Goal: Task Accomplishment & Management: Complete application form

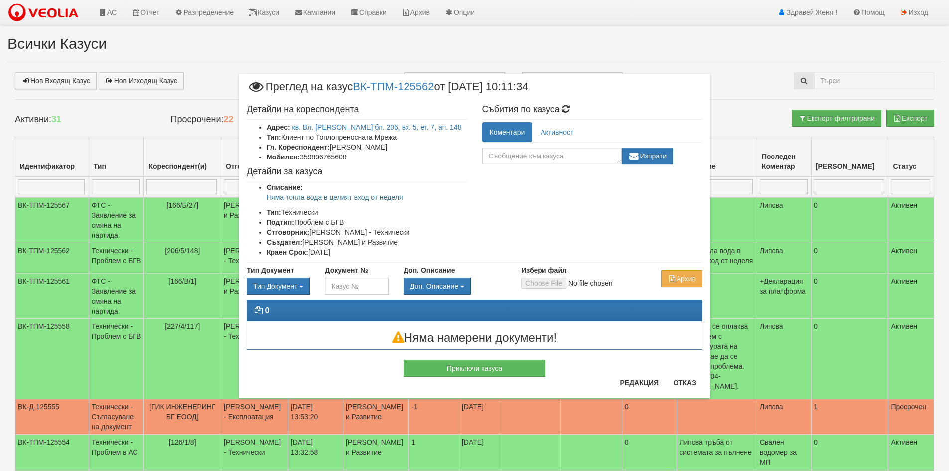
drag, startPoint x: 7, startPoint y: 177, endPoint x: 15, endPoint y: 182, distance: 9.0
click at [15, 182] on div "× Преглед на казус ВК-ТПМ-125562 от 17/09/2025 10:11:34 Детайли на кореспондент…" at bounding box center [474, 235] width 949 height 471
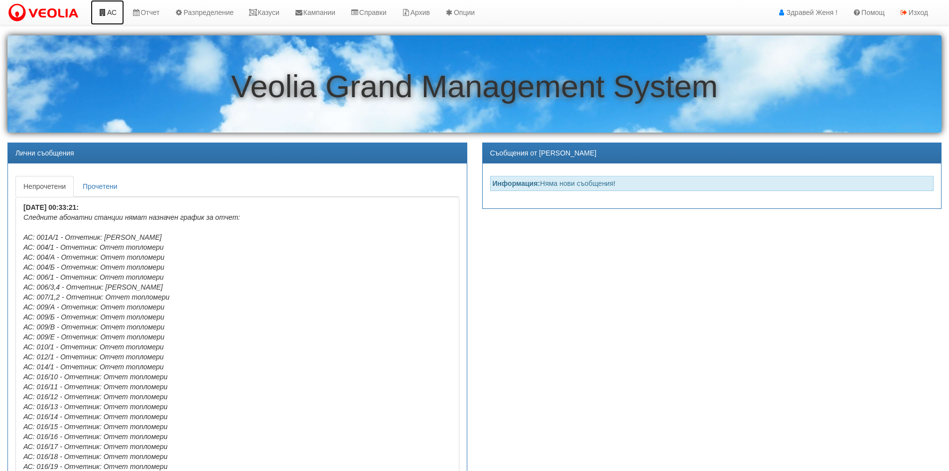
click at [113, 16] on link "АС" at bounding box center [107, 12] width 33 height 25
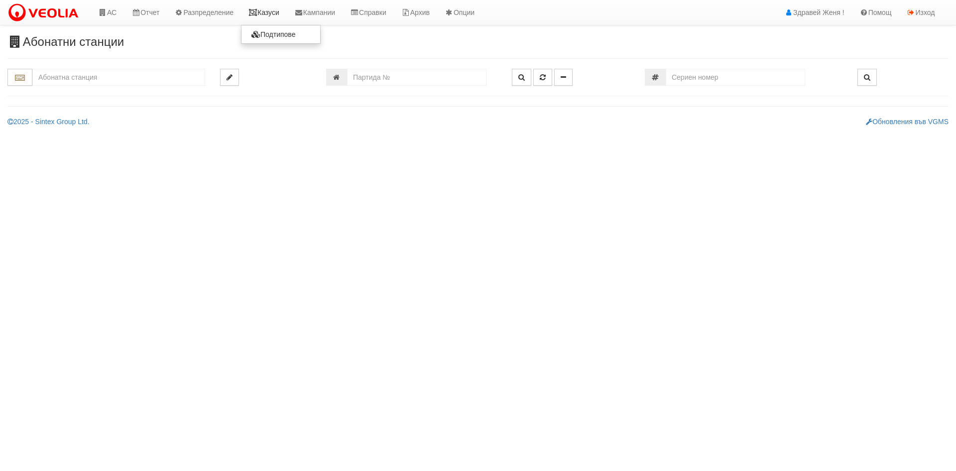
click at [276, 10] on link "Казуси" at bounding box center [264, 12] width 46 height 25
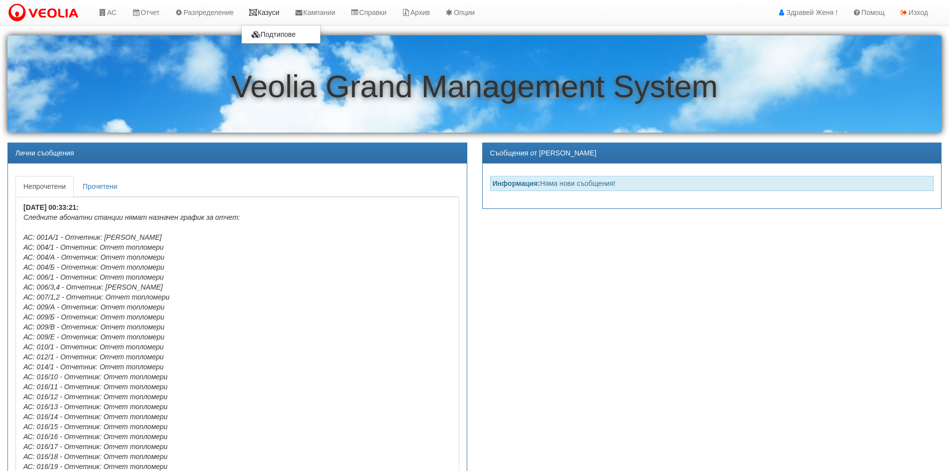
click at [265, 17] on link "Казуси" at bounding box center [264, 12] width 46 height 25
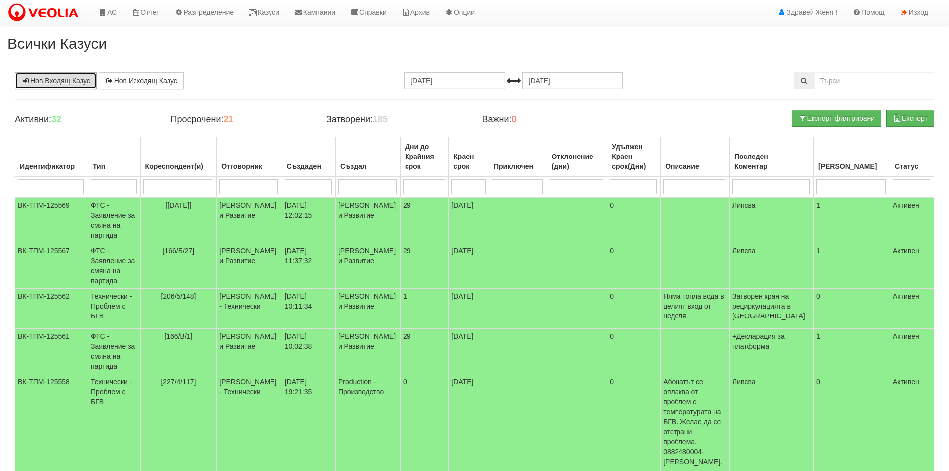
click at [53, 80] on link "Нов Входящ Казус" at bounding box center [56, 80] width 82 height 17
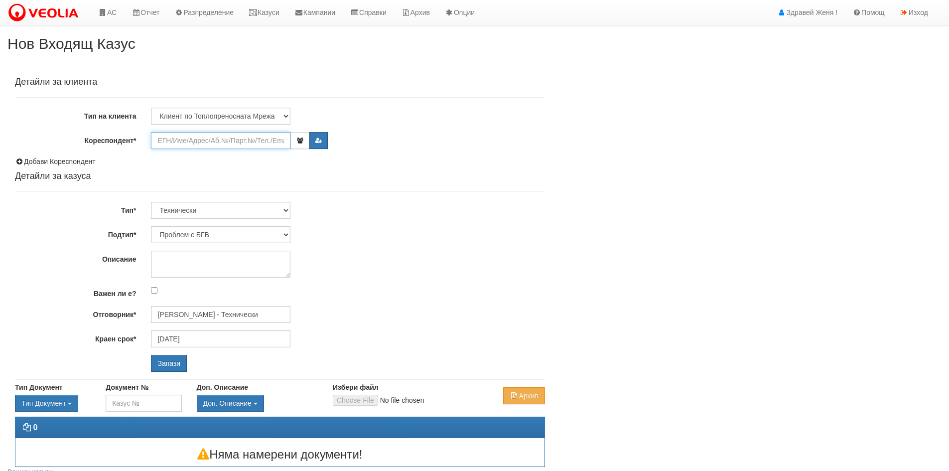
click at [217, 145] on input "Кореспондент*" at bounding box center [220, 140] width 139 height 17
type input "o"
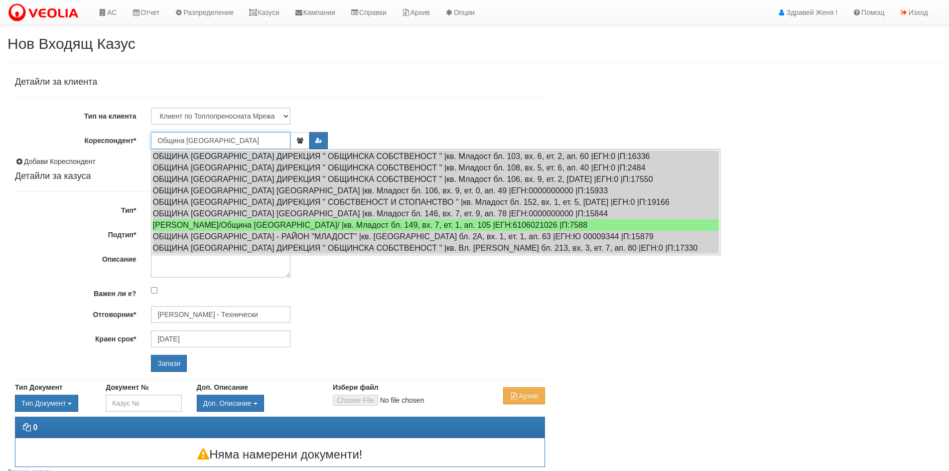
type input "Община Варна"
click at [285, 115] on select "Клиент по Топлопреносната Мрежа Институция Партньори Други" at bounding box center [220, 116] width 139 height 17
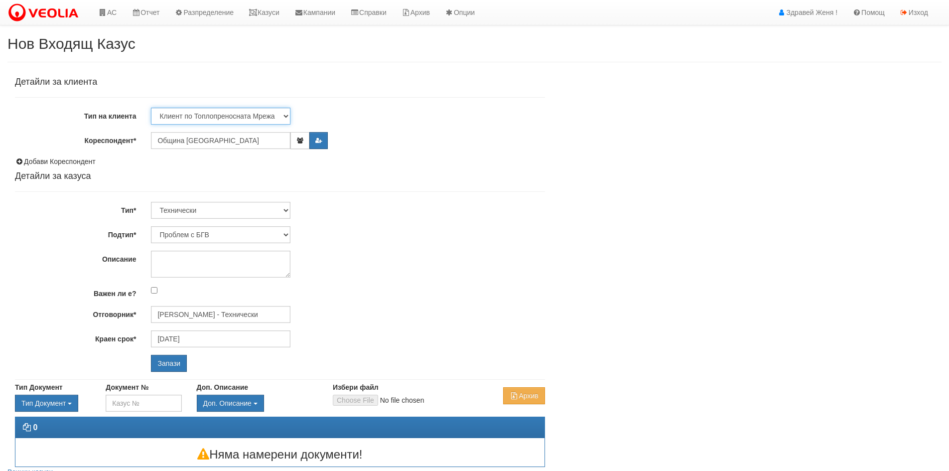
select select "Institution"
click at [151, 108] on select "Клиент по Топлопреносната Мрежа Институция Партньори Други" at bounding box center [220, 116] width 139 height 17
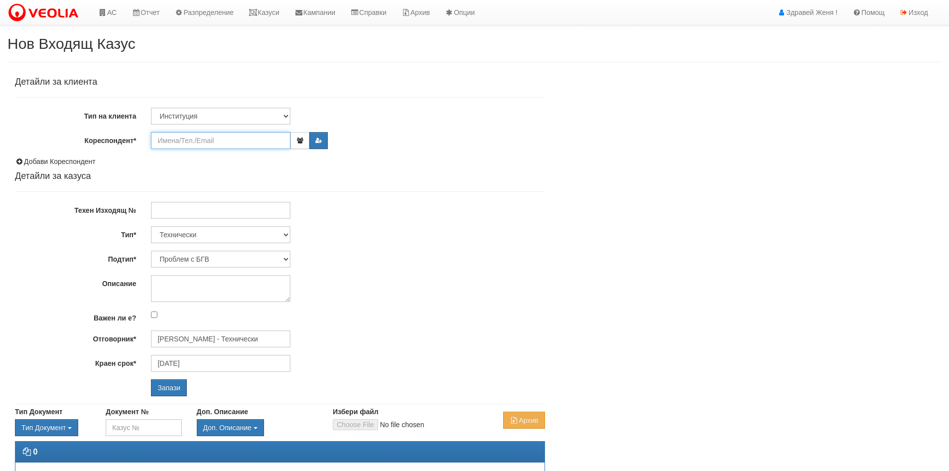
click at [187, 135] on input "Кореспондент*" at bounding box center [220, 140] width 139 height 17
click at [213, 155] on div "ОВ-Община Варна |Email:null |М:359887838323" at bounding box center [435, 156] width 567 height 12
type input "ОВ-Община [GEOGRAPHIC_DATA]"
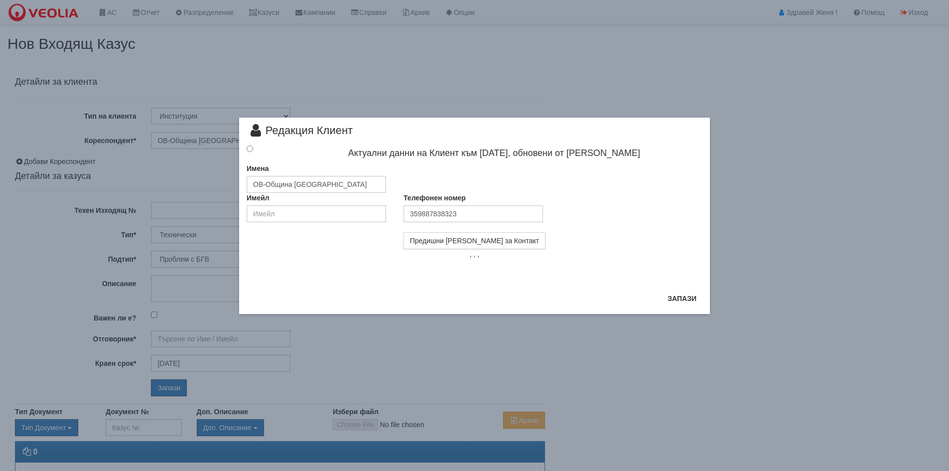
type input "[PERSON_NAME] - Технически"
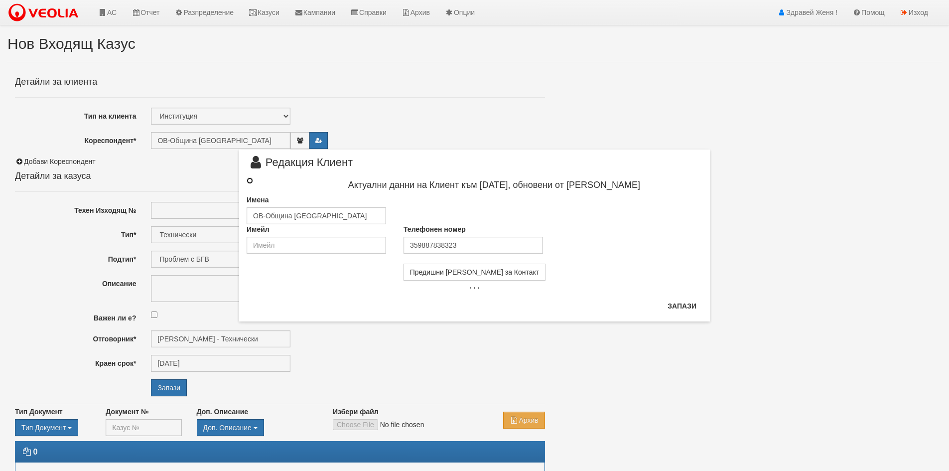
click at [250, 181] on input "radio" at bounding box center [250, 180] width 6 height 6
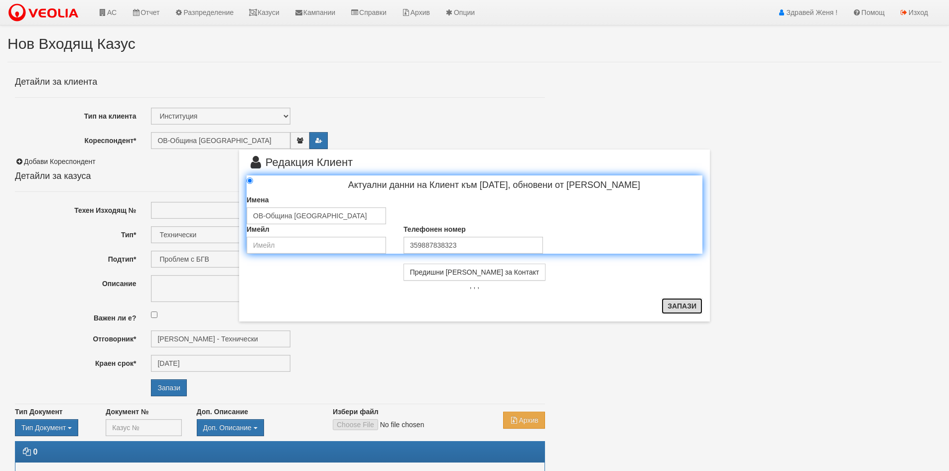
click at [671, 308] on button "Запази" at bounding box center [681, 306] width 41 height 16
radio input "true"
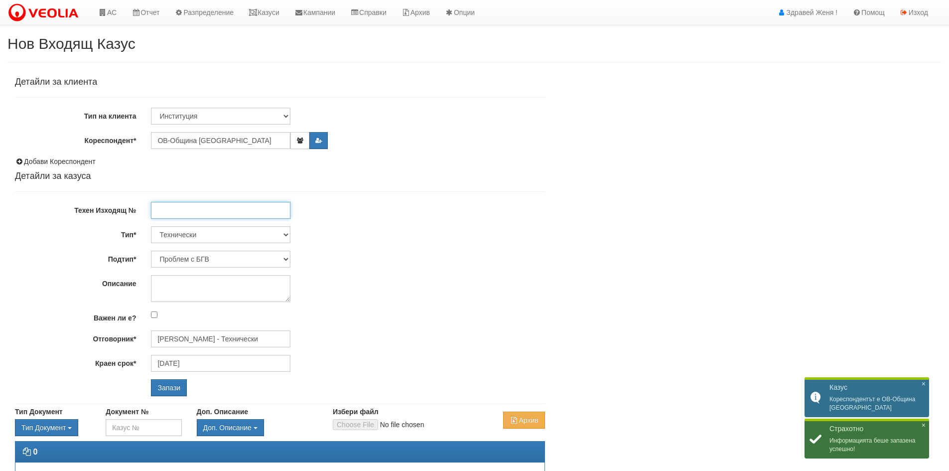
click at [241, 210] on input "Техен Изходящ №" at bounding box center [220, 210] width 139 height 17
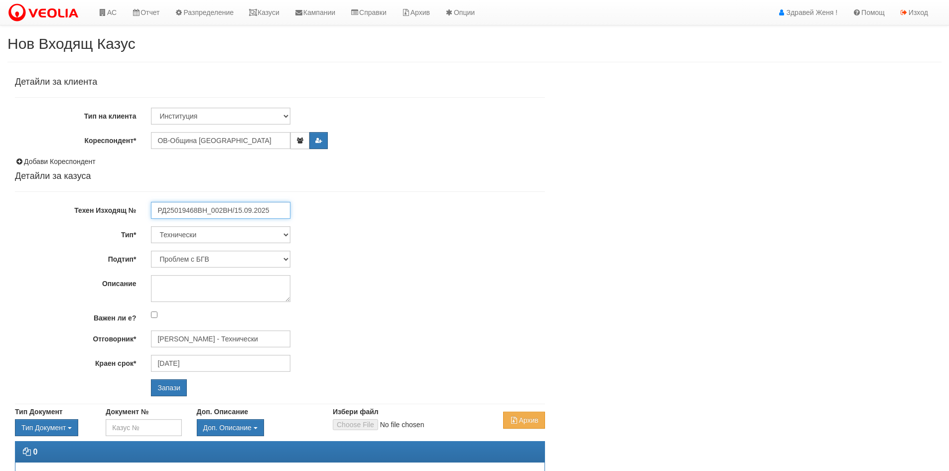
type input "РД25019468ВН_002ВН/15.09.2025"
click at [287, 235] on select "Технически ФТС Търговски Административен Производствен Експлоатационен Финансов…" at bounding box center [220, 234] width 139 height 17
select select "3"
click at [151, 226] on select "Технически ФТС Търговски Административен Производствен Експлоатационен Финансов…" at bounding box center [220, 234] width 139 height 17
type input "[DATE]"
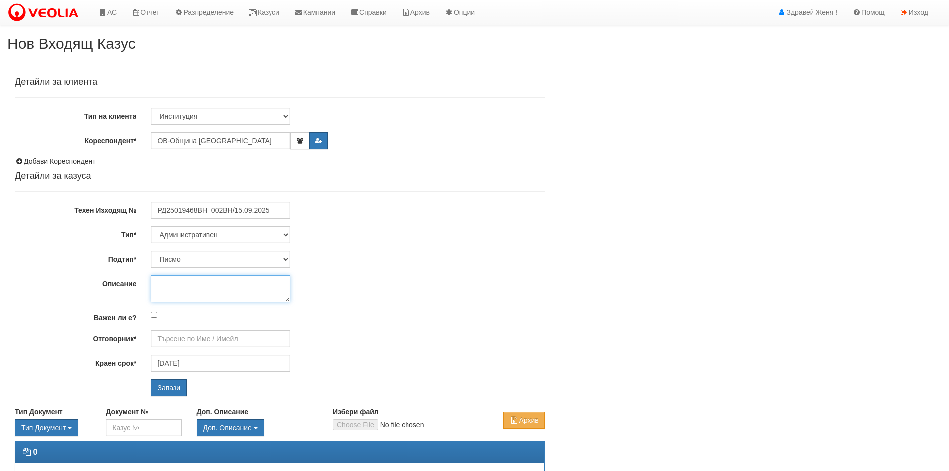
click at [202, 289] on textarea "Описание" at bounding box center [220, 288] width 139 height 27
click at [154, 286] on textarea "СОФСЕРВИЗ" at bounding box center [220, 288] width 139 height 27
type textarea ""СОФСЕРВИЗ" ЕООД"
click at [174, 342] on input "Отговорник*" at bounding box center [220, 338] width 139 height 17
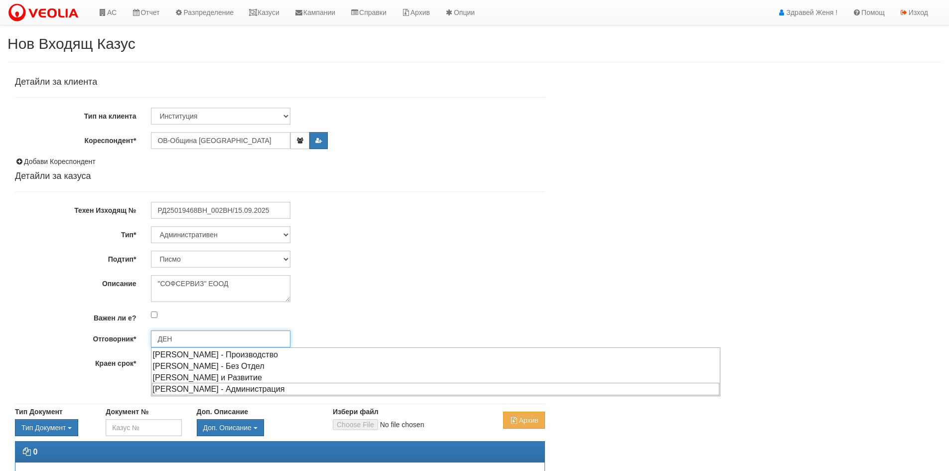
click at [197, 390] on div "[PERSON_NAME] - Администрация" at bounding box center [435, 389] width 567 height 12
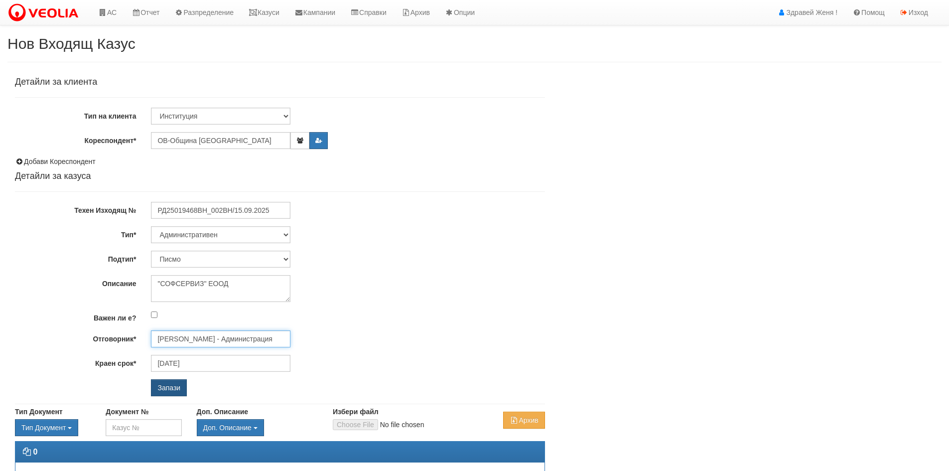
type input "[PERSON_NAME] - Администрация"
click at [174, 386] on input "Запази" at bounding box center [169, 387] width 36 height 17
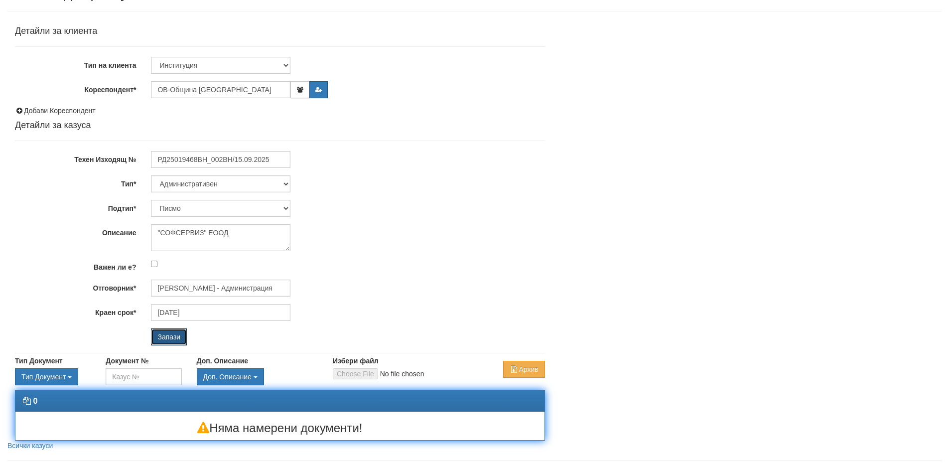
scroll to position [68, 0]
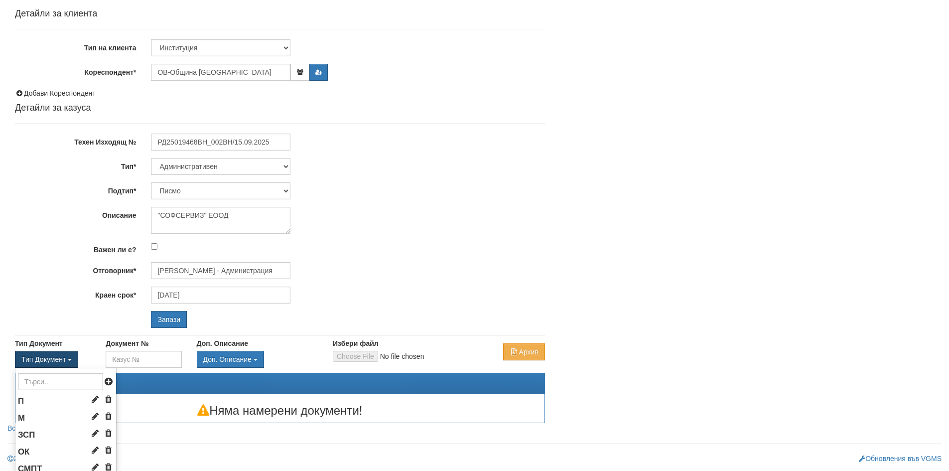
click at [68, 357] on button "Тип Документ" at bounding box center [46, 359] width 63 height 17
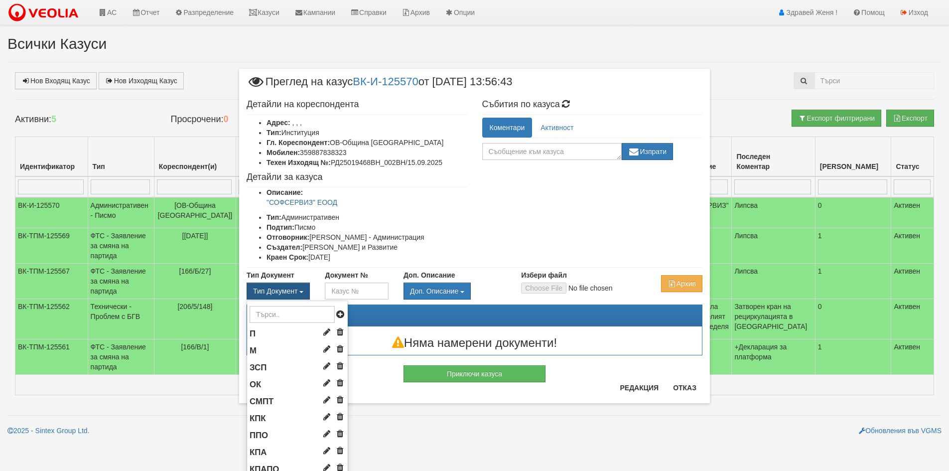
click at [306, 290] on button "Тип Документ" at bounding box center [278, 290] width 63 height 17
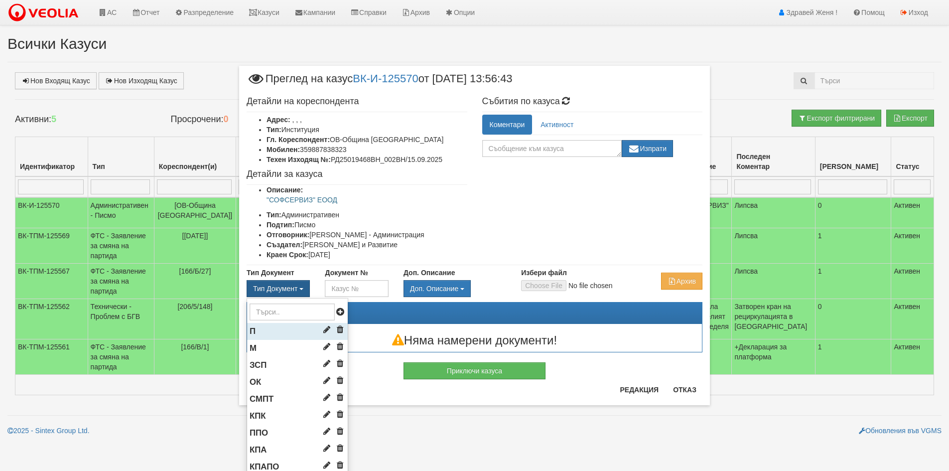
click at [277, 330] on li "П" at bounding box center [297, 331] width 101 height 17
click at [278, 330] on li "П" at bounding box center [297, 331] width 101 height 17
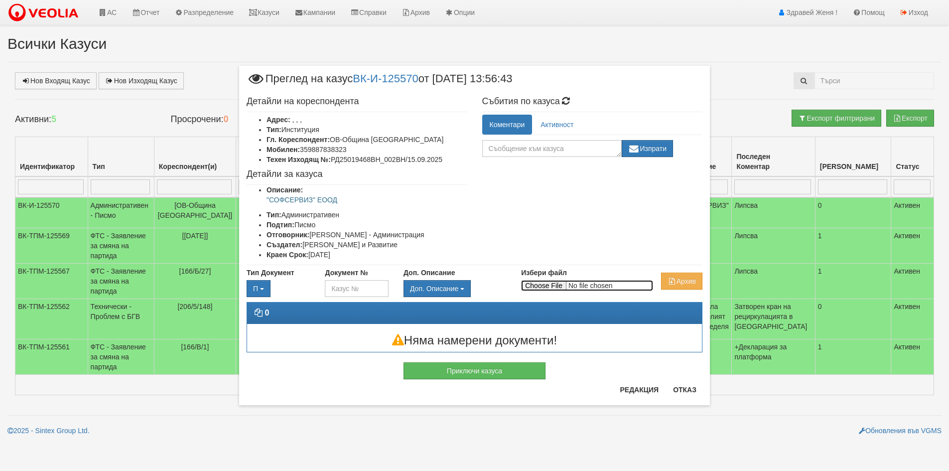
click at [537, 287] on input "Избери файл" at bounding box center [587, 285] width 132 height 11
type input "C:\fakepath\DOC127.pdf"
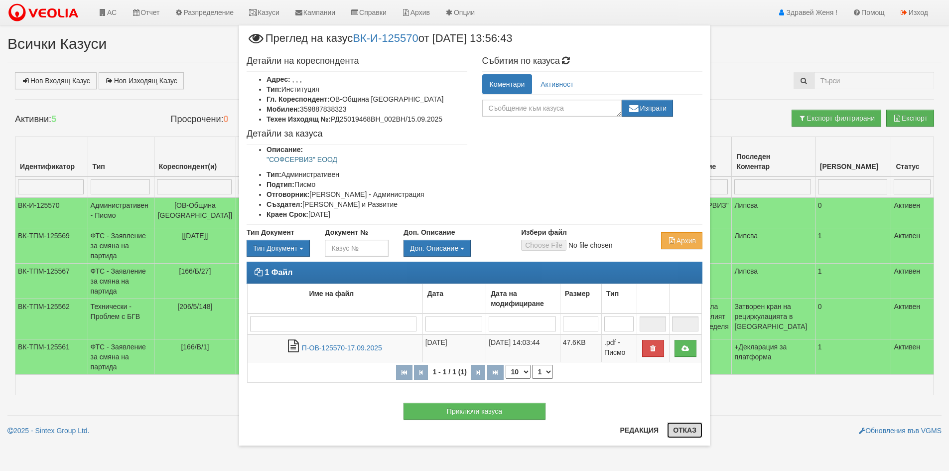
click at [679, 432] on button "Отказ" at bounding box center [684, 430] width 35 height 16
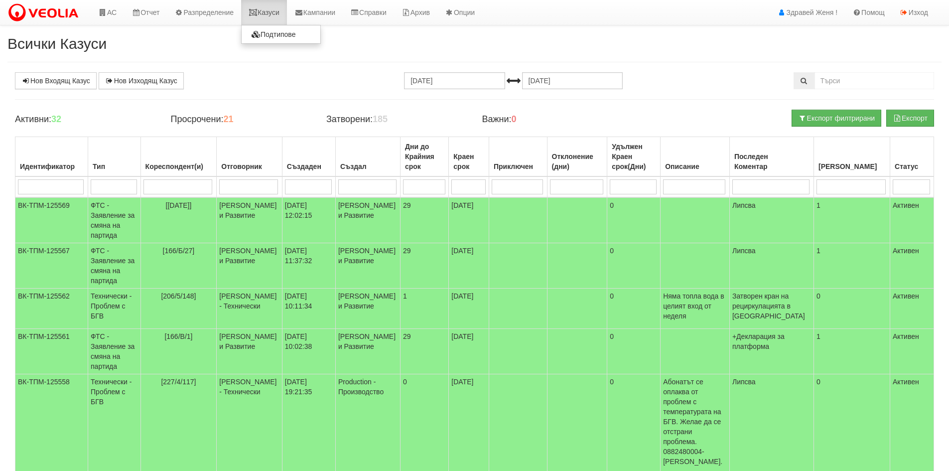
click at [273, 13] on link "Казуси" at bounding box center [264, 12] width 46 height 25
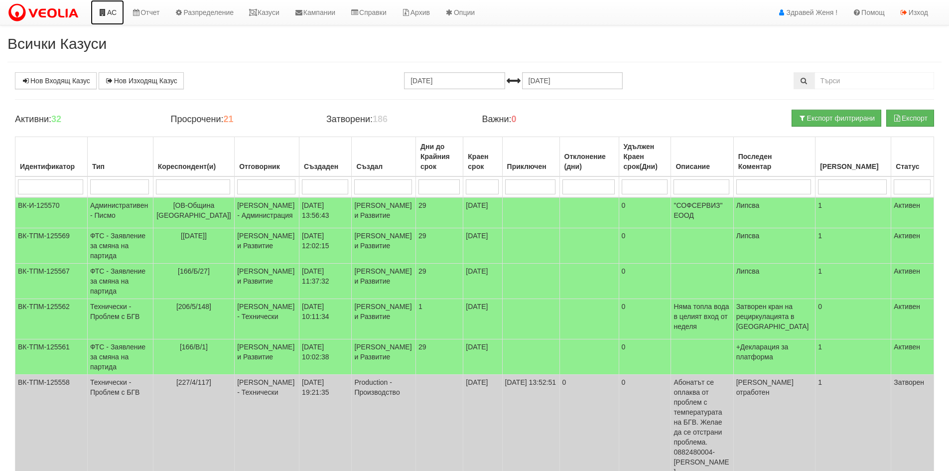
drag, startPoint x: 116, startPoint y: 13, endPoint x: 124, endPoint y: 18, distance: 9.4
click at [116, 13] on link "АС" at bounding box center [107, 12] width 33 height 25
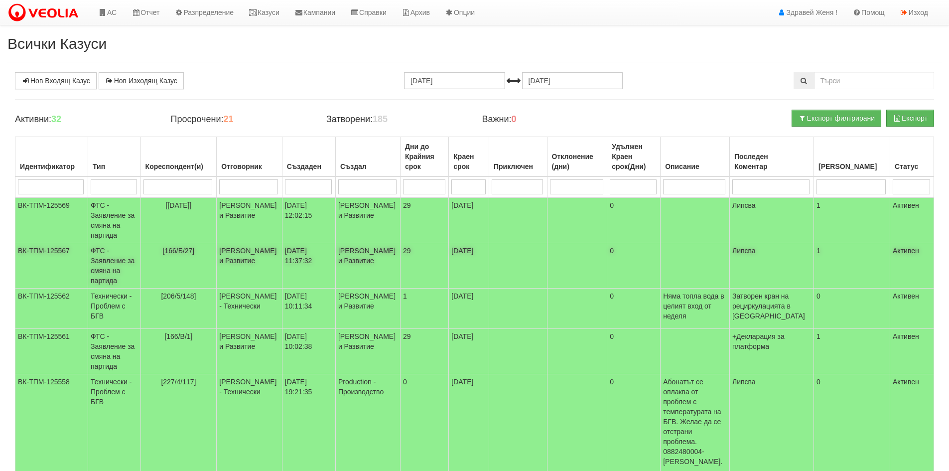
click at [255, 270] on td "[PERSON_NAME] и Развитие" at bounding box center [250, 265] width 66 height 45
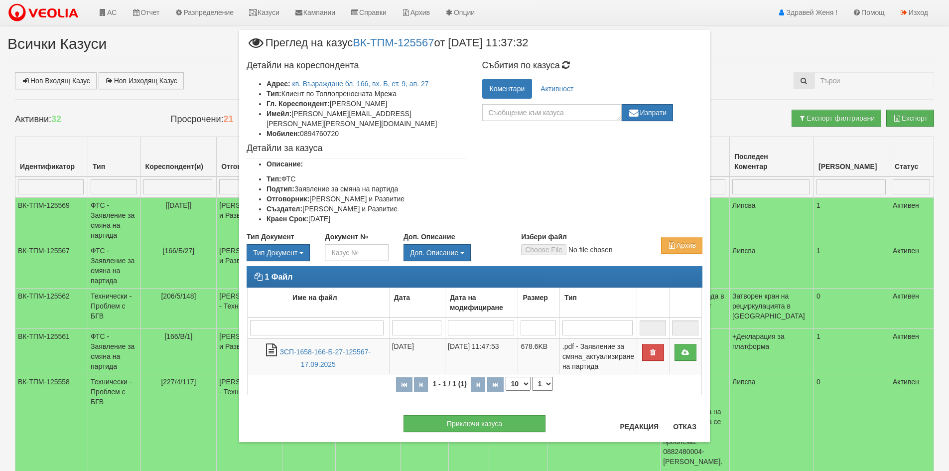
click at [104, 8] on div "× Преглед на казус ВК-ТПМ-125567 от 17/09/2025 11:37:32 Детайли на кореспондент…" at bounding box center [474, 235] width 949 height 471
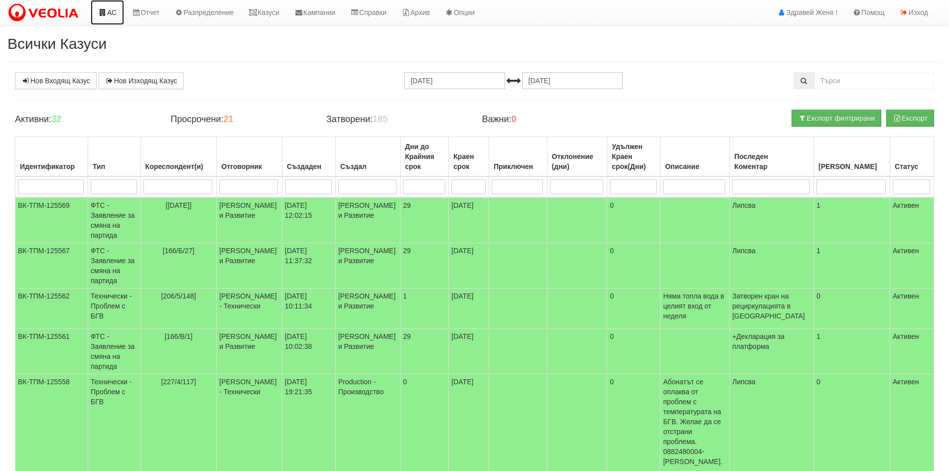
click at [109, 13] on link "АС" at bounding box center [107, 12] width 33 height 25
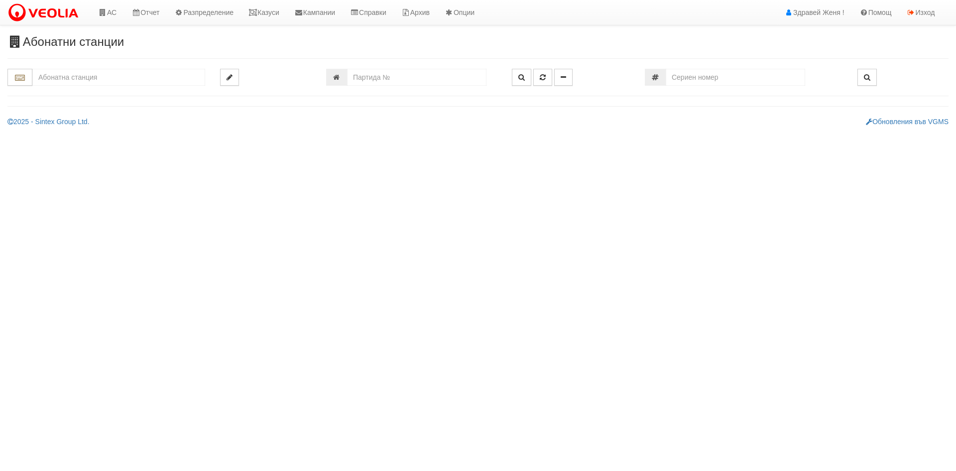
click at [62, 84] on input "text" at bounding box center [118, 77] width 173 height 17
click at [66, 90] on div "166/А - Възраждане - "ВЕОЛИЯ"" at bounding box center [119, 92] width 170 height 11
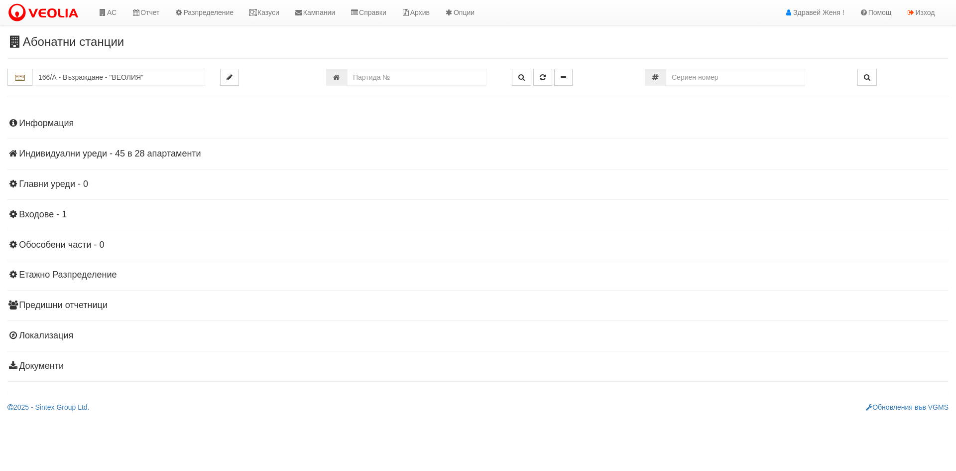
click at [133, 154] on h4 "Индивидуални уреди - 45 в 28 апартаменти" at bounding box center [477, 154] width 941 height 10
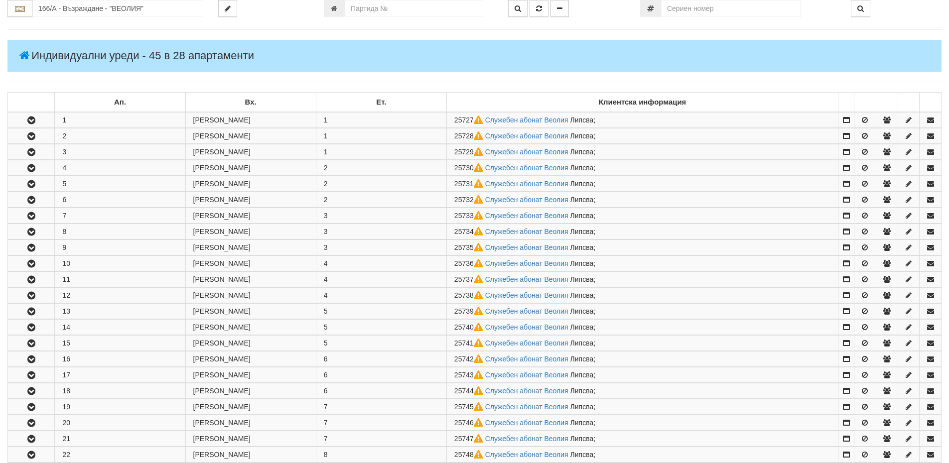
scroll to position [99, 0]
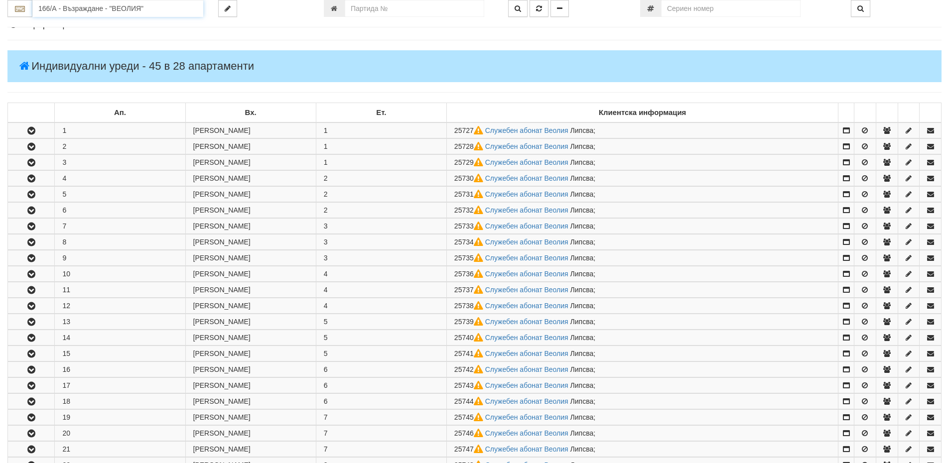
click at [72, 10] on input "166/А - Възраждане - "ВЕОЛИЯ"" at bounding box center [117, 8] width 171 height 17
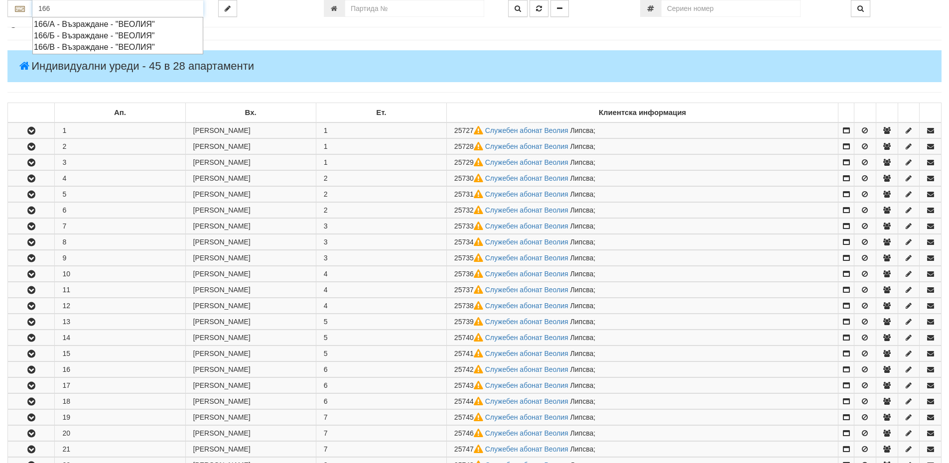
click at [84, 35] on div "166/Б - Възраждане - "ВЕОЛИЯ"" at bounding box center [118, 35] width 168 height 11
type input "166/Б - Възраждане - "ВЕОЛИЯ""
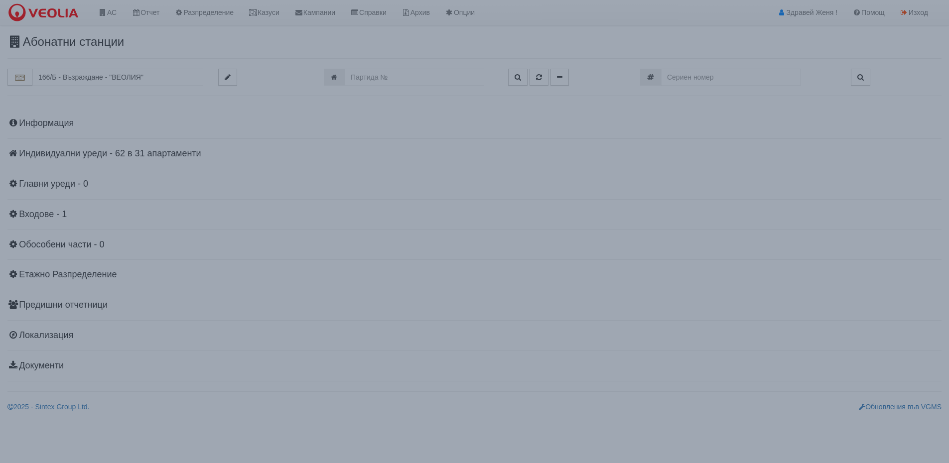
scroll to position [0, 0]
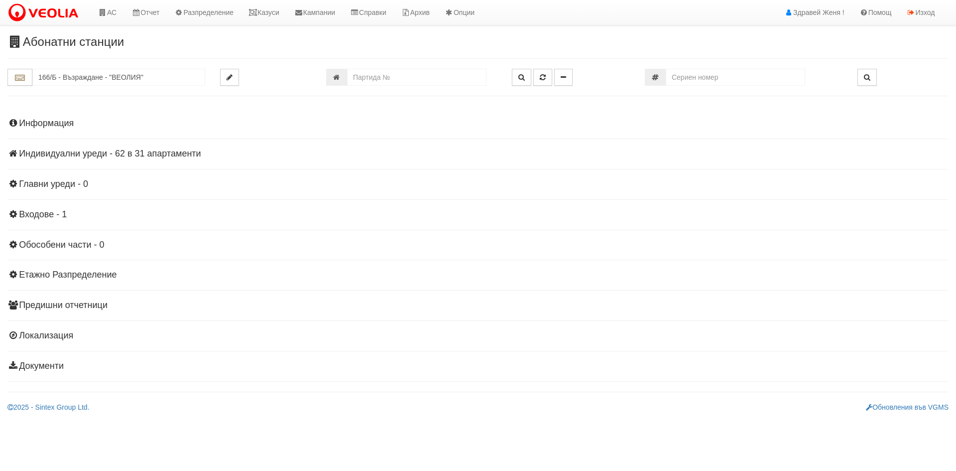
click at [157, 152] on h4 "Индивидуални уреди - 62 в 31 апартаменти" at bounding box center [477, 154] width 941 height 10
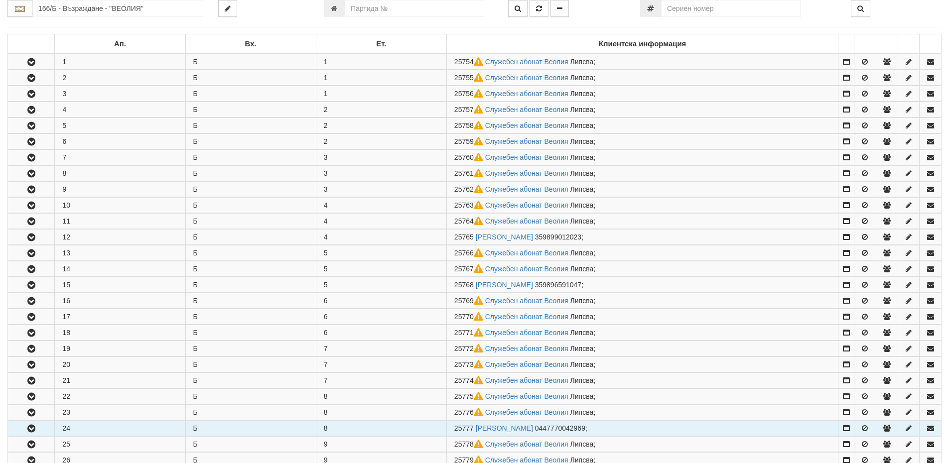
scroll to position [149, 0]
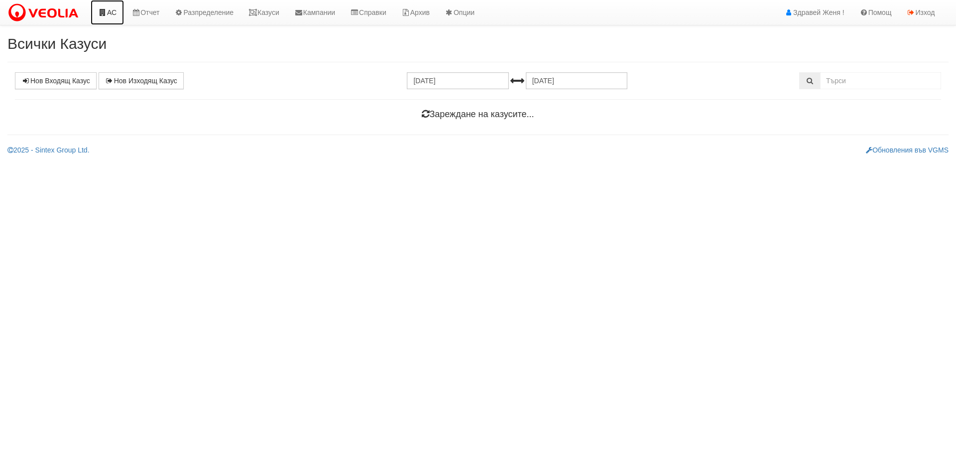
click at [106, 15] on icon at bounding box center [102, 12] width 9 height 7
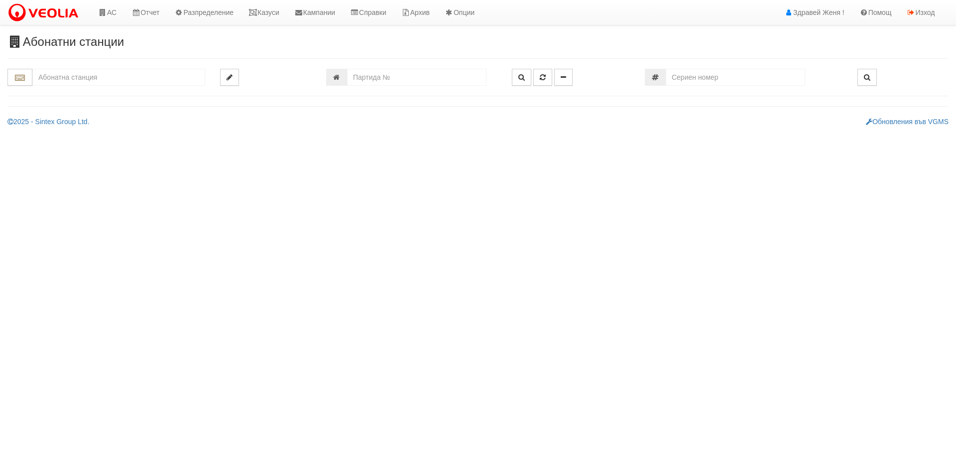
click at [65, 80] on input "text" at bounding box center [118, 77] width 173 height 17
click at [103, 118] on div "166/В - Възраждане - "ВЕОЛИЯ"" at bounding box center [119, 115] width 170 height 11
type input "166/В - Възраждане - "ВЕОЛИЯ""
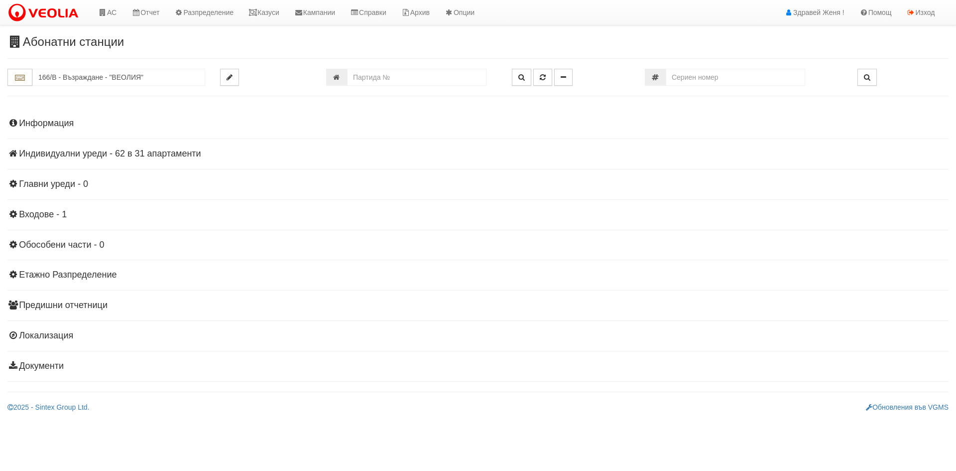
click at [157, 154] on h4 "Индивидуални уреди - 62 в 31 апартаменти" at bounding box center [477, 154] width 941 height 10
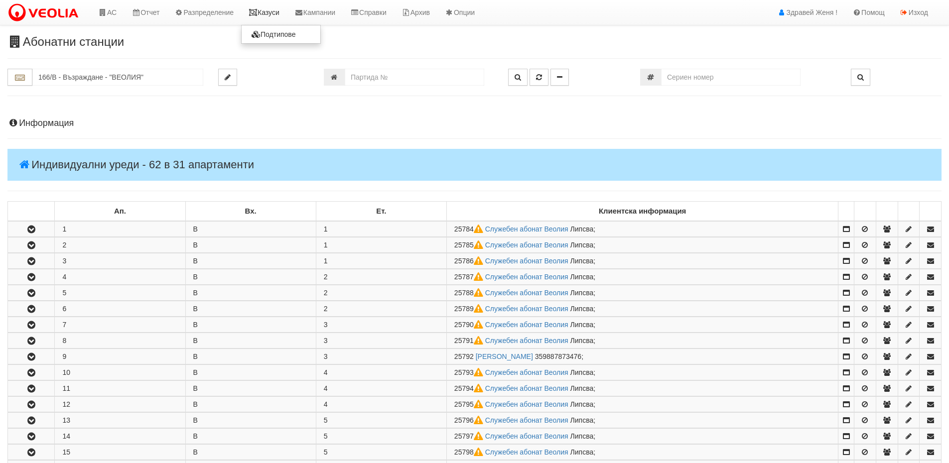
click at [265, 14] on link "Казуси" at bounding box center [264, 12] width 46 height 25
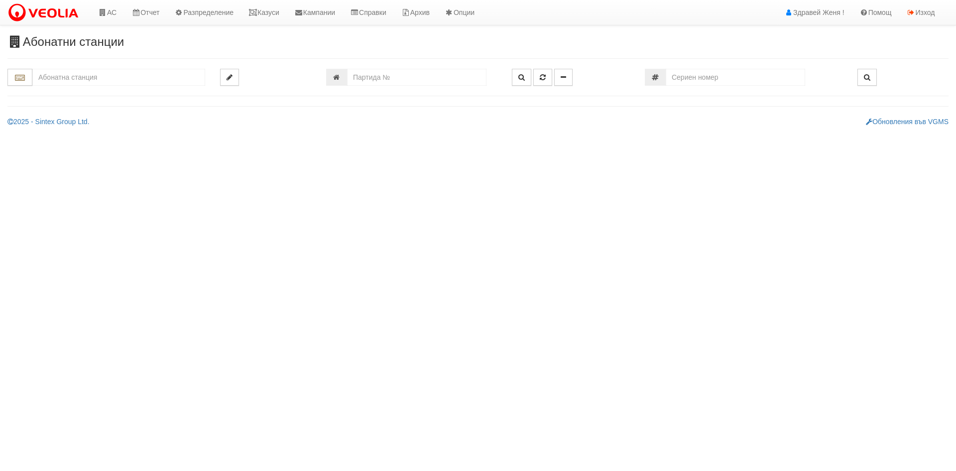
click at [67, 77] on input "text" at bounding box center [118, 77] width 173 height 17
type input "армада"
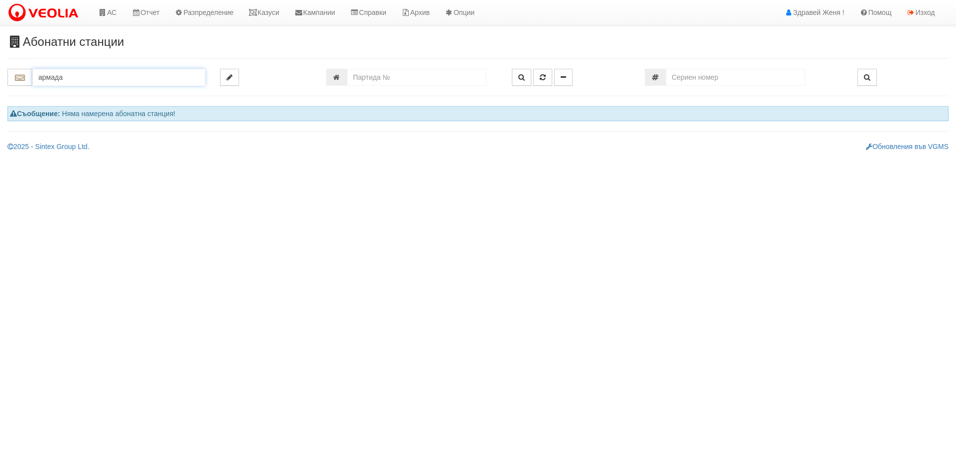
click at [67, 77] on input "армада" at bounding box center [118, 77] width 173 height 17
click at [269, 14] on link "Казуси" at bounding box center [264, 12] width 46 height 25
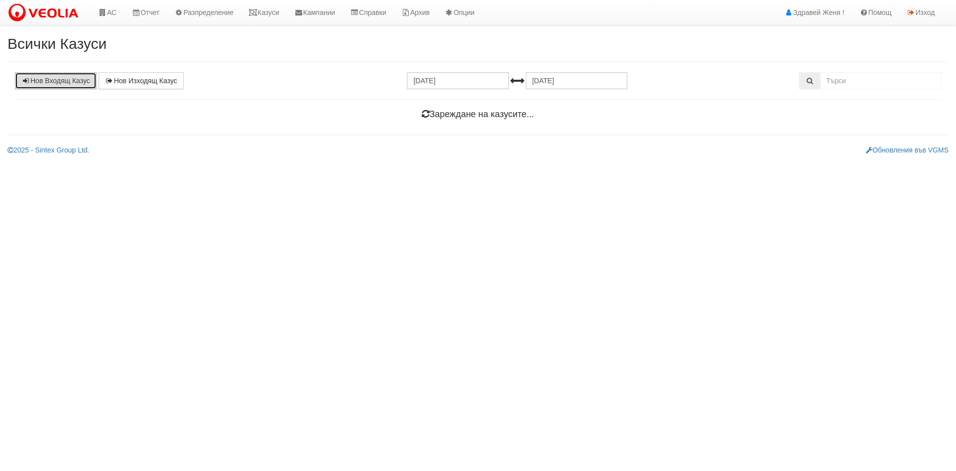
click at [58, 78] on link "Нов Входящ Казус" at bounding box center [56, 80] width 82 height 17
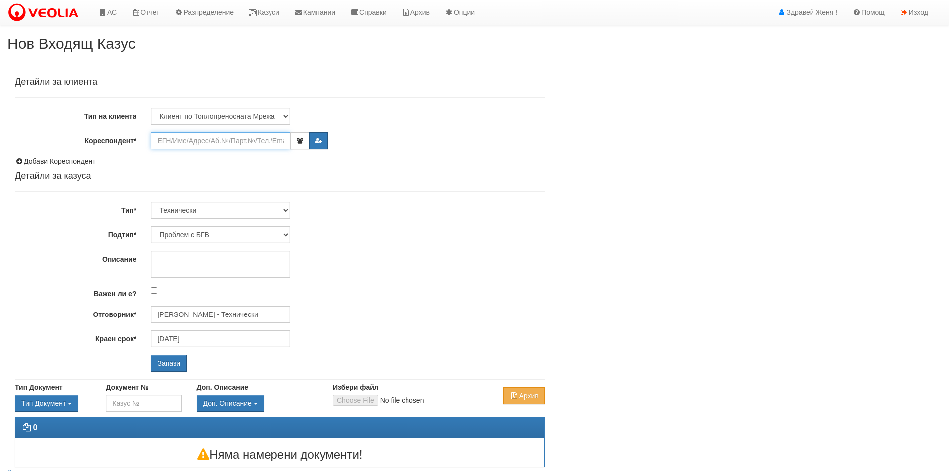
click at [175, 143] on input "Кореспондент*" at bounding box center [220, 140] width 139 height 17
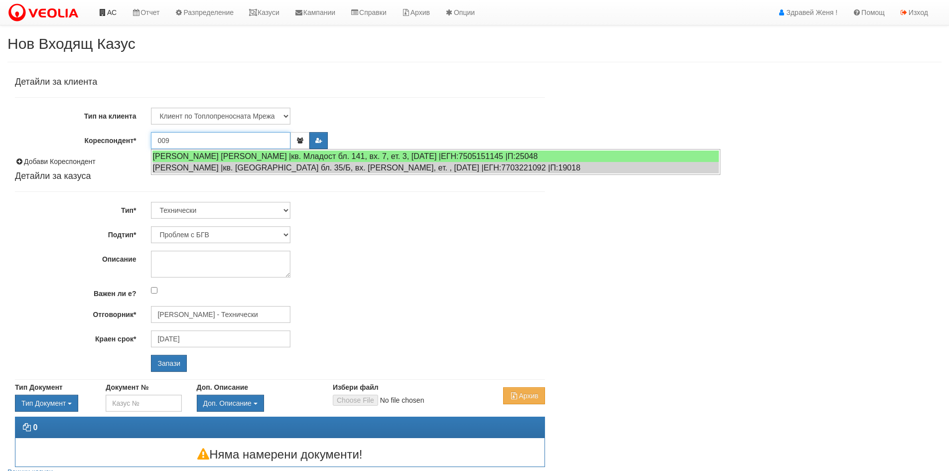
type input "009"
click at [112, 10] on link "АС" at bounding box center [107, 12] width 33 height 25
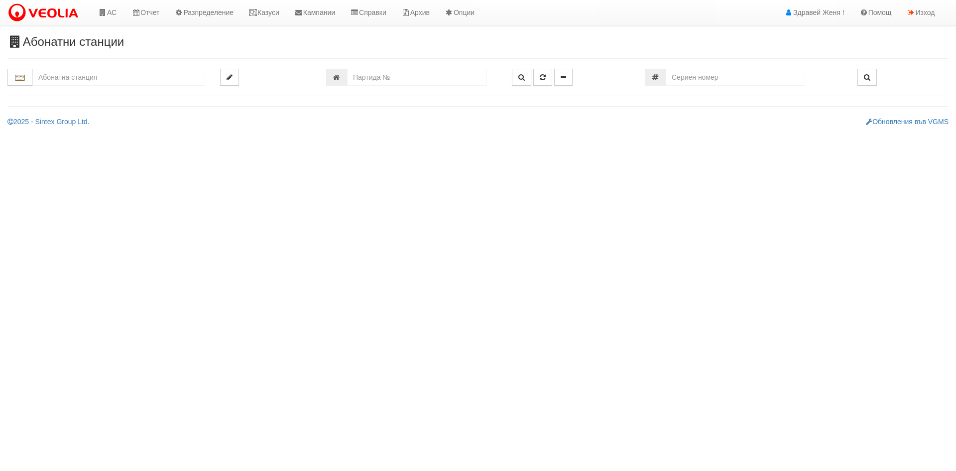
click at [86, 79] on input "text" at bounding box center [118, 77] width 173 height 17
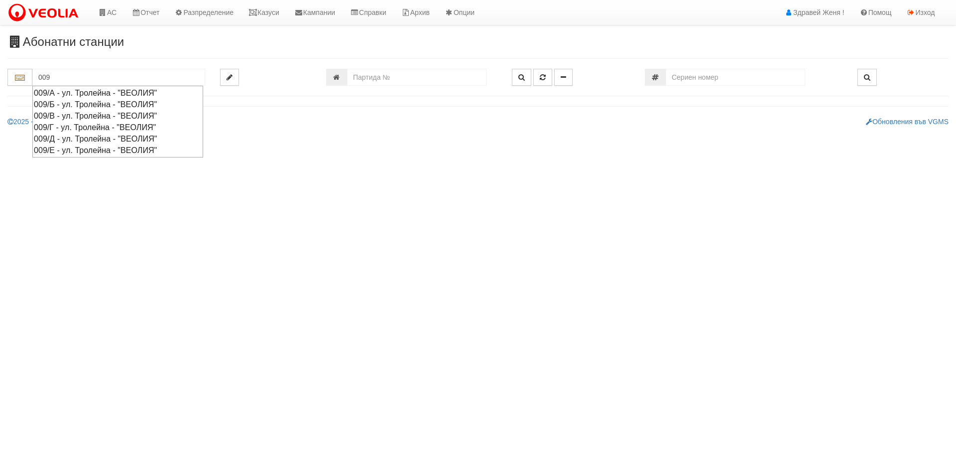
click at [73, 136] on div "009/Д - ул. Тролейна - "ВЕОЛИЯ"" at bounding box center [118, 138] width 168 height 11
type input "009/Д - ул. Тролейна - "ВЕОЛИЯ""
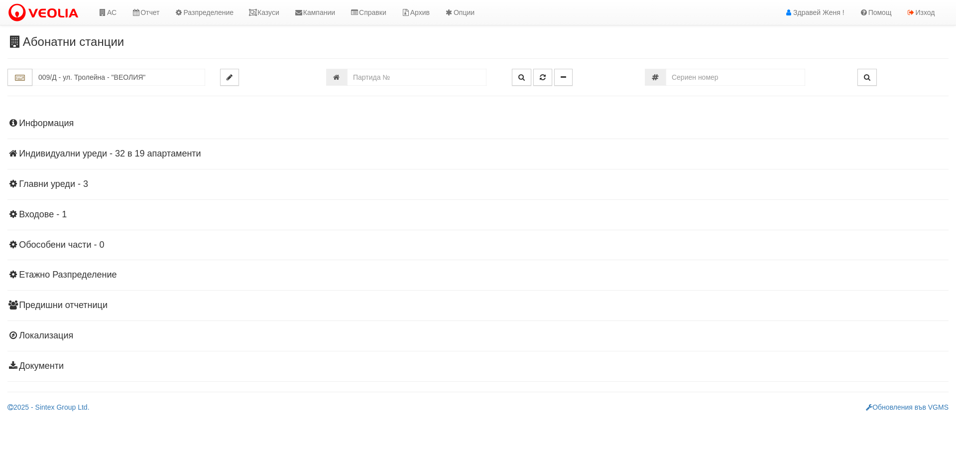
click at [155, 151] on h4 "Индивидуални уреди - 32 в 19 апартаменти" at bounding box center [477, 154] width 941 height 10
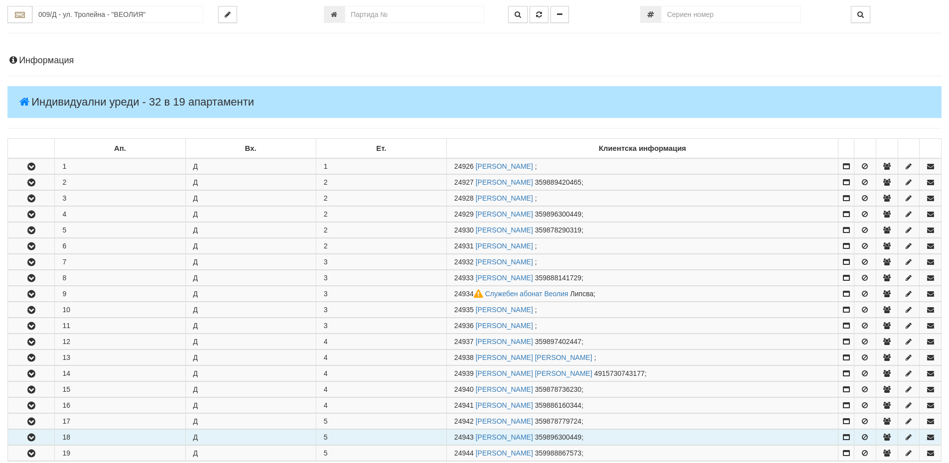
scroll to position [199, 0]
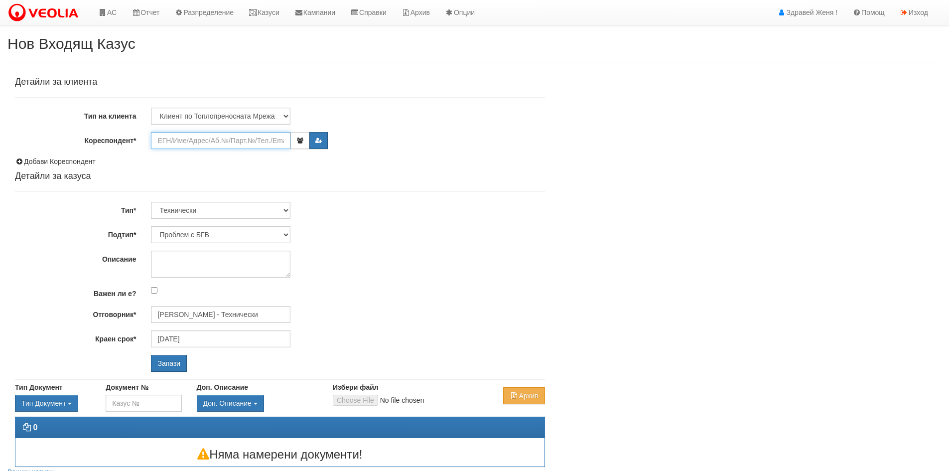
click at [172, 140] on input "Кореспондент*" at bounding box center [220, 140] width 139 height 17
click at [207, 142] on input "Кореспондент*" at bounding box center [220, 140] width 139 height 17
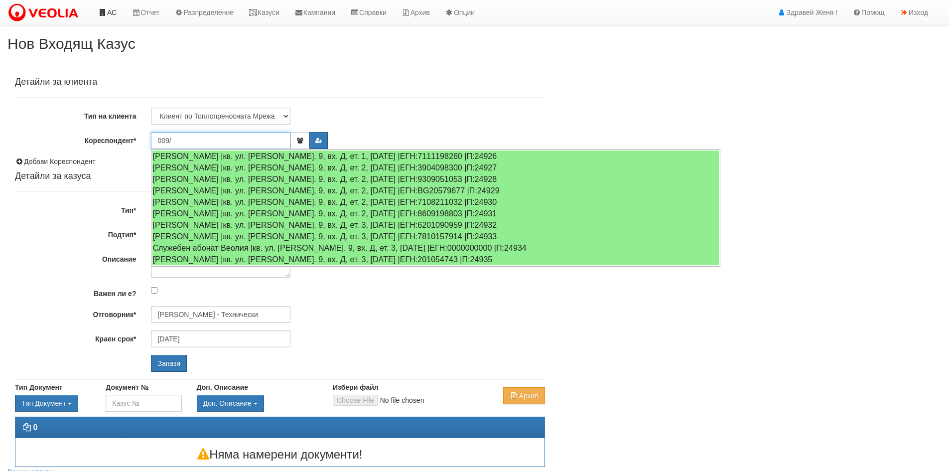
type input "009/"
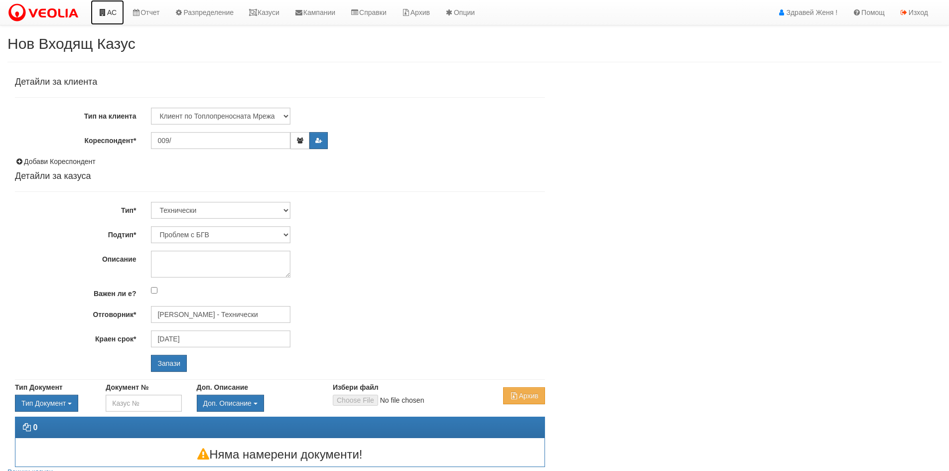
click at [113, 14] on link "АС" at bounding box center [107, 12] width 33 height 25
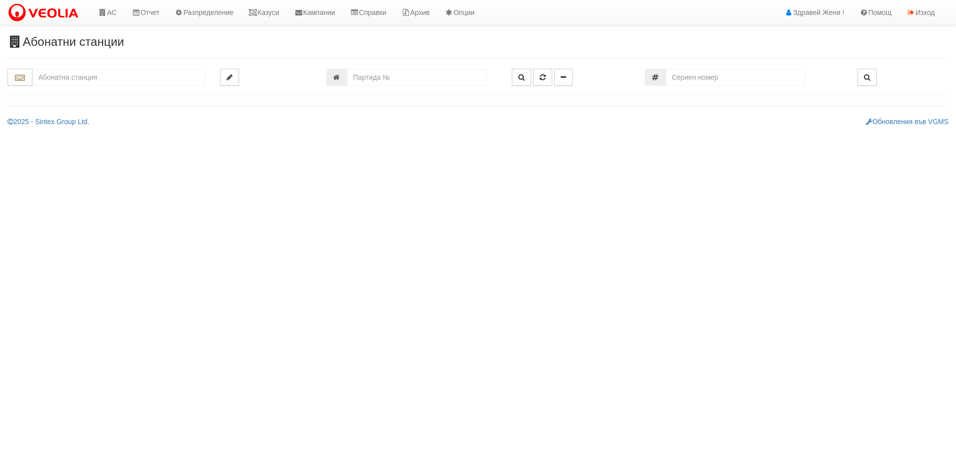
click at [105, 83] on input "text" at bounding box center [118, 77] width 173 height 17
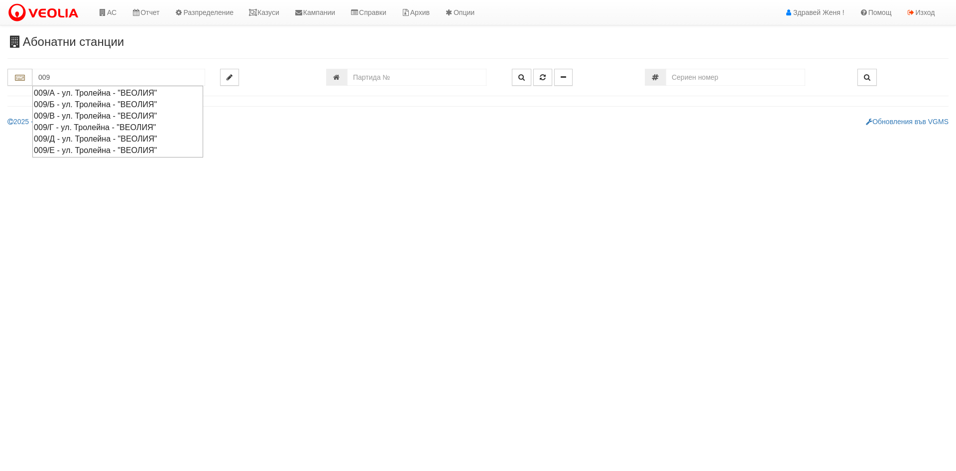
click at [89, 148] on div "009/Е - ул. Тролейна - "ВЕОЛИЯ"" at bounding box center [118, 149] width 168 height 11
type input "009/Е - ул. Тролейна - "ВЕОЛИЯ""
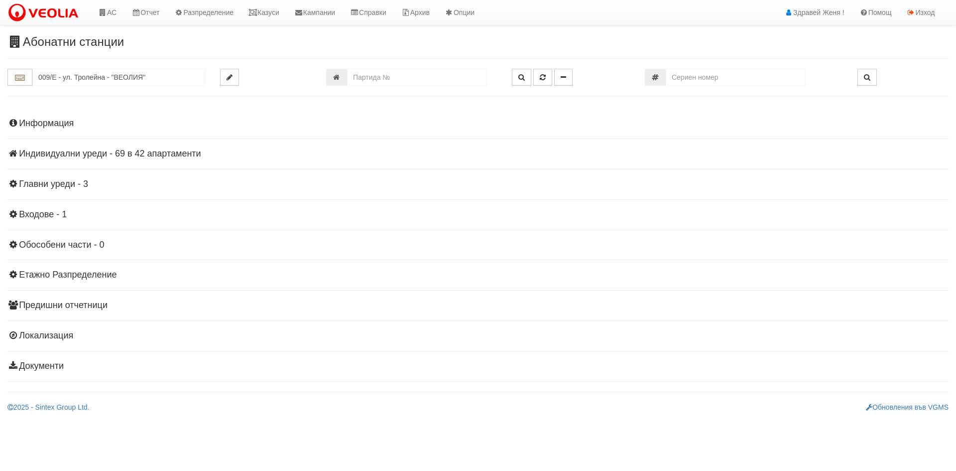
click at [153, 147] on div "Информация Параметри Брой Апартаменти: 42 Ползватели 07/2025 48 % 0 % 0" at bounding box center [477, 243] width 941 height 275
click at [165, 154] on h4 "Индивидуални уреди - 69 в 42 апартаменти" at bounding box center [477, 154] width 941 height 10
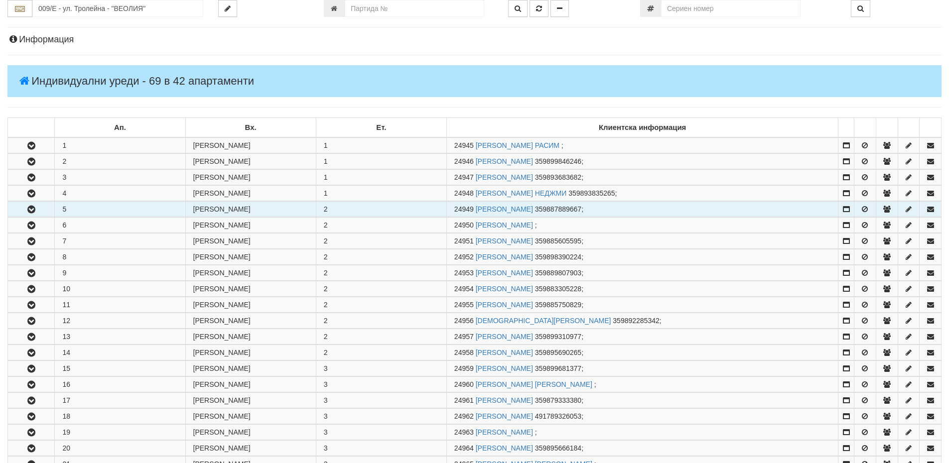
scroll to position [149, 0]
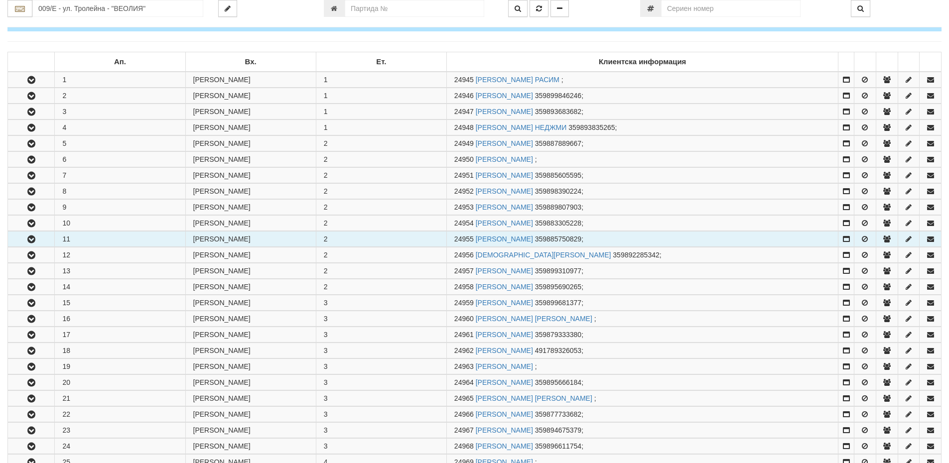
click at [30, 243] on icon "button" at bounding box center [31, 239] width 12 height 7
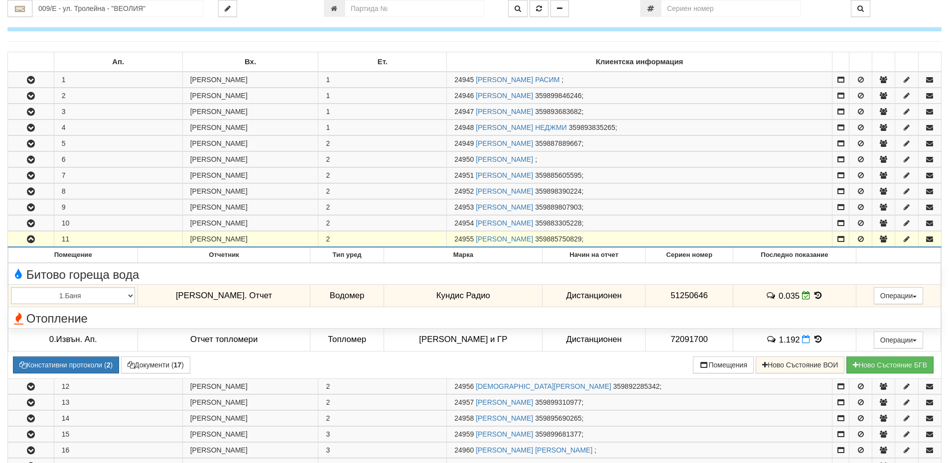
drag, startPoint x: 471, startPoint y: 239, endPoint x: 450, endPoint y: 240, distance: 20.4
click at [454, 240] on span "24955" at bounding box center [463, 239] width 19 height 8
copy span "24955"
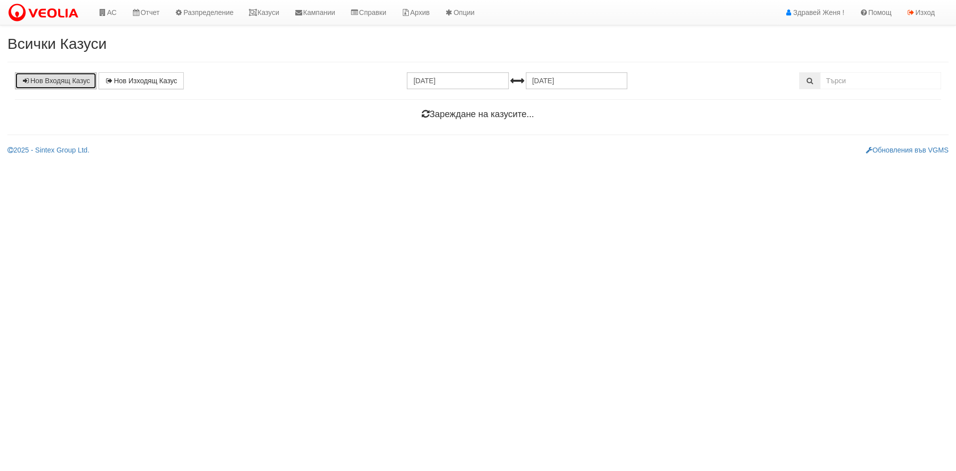
click at [62, 79] on link "Нов Входящ Казус" at bounding box center [56, 80] width 82 height 17
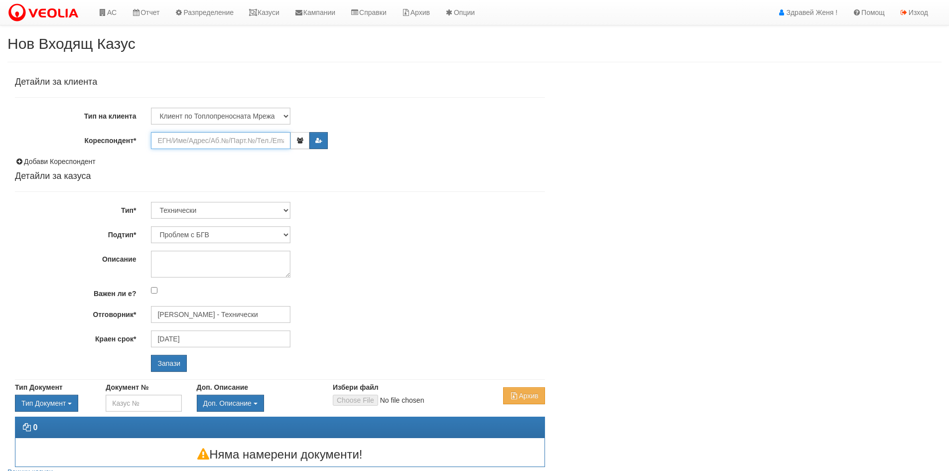
click at [176, 141] on input "Кореспондент*" at bounding box center [220, 140] width 139 height 17
paste input "24955"
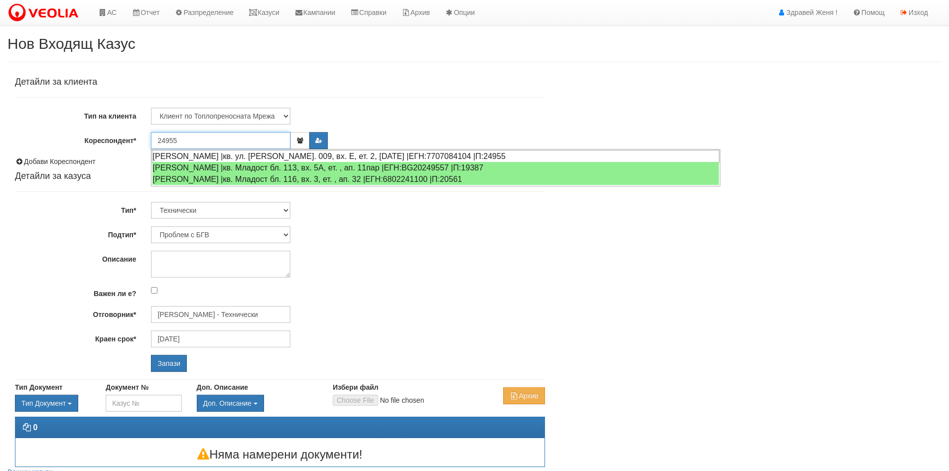
click at [239, 153] on div "[PERSON_NAME] |кв. ул. [PERSON_NAME]. 009, вх. Е, ет. 2, [DATE] |ЕГН:7707084104…" at bounding box center [435, 156] width 567 height 12
type input "[PERSON_NAME]"
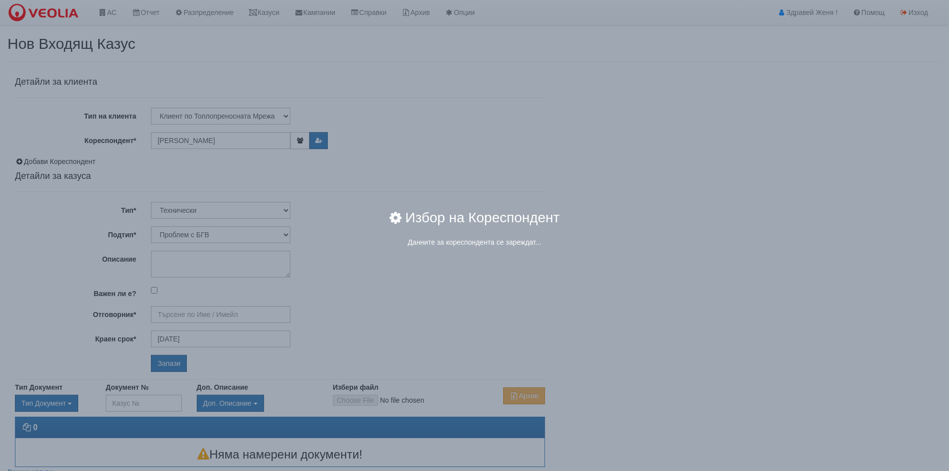
type input "[PERSON_NAME] - Технически"
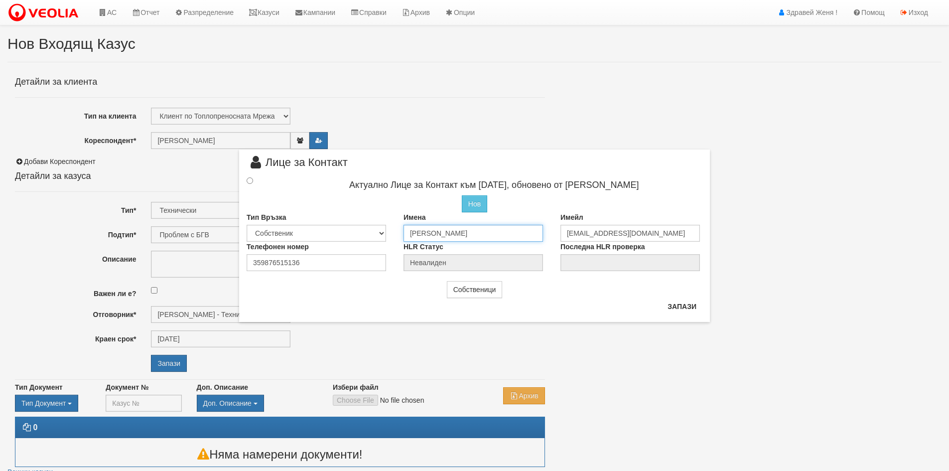
drag, startPoint x: 480, startPoint y: 233, endPoint x: 384, endPoint y: 233, distance: 96.1
click at [384, 233] on div "Тип Връзка Собственик [PERSON_NAME] Съсед Приятел Имена [PERSON_NAME] Имейл [EM…" at bounding box center [474, 226] width 471 height 29
type input "[PERSON_NAME]"
drag, startPoint x: 311, startPoint y: 262, endPoint x: 223, endPoint y: 264, distance: 88.2
click at [223, 264] on div "× Лице за Контакт Актуално Лице за Контакт към [DATE], обновено от [PERSON_NAME…" at bounding box center [474, 161] width 583 height 322
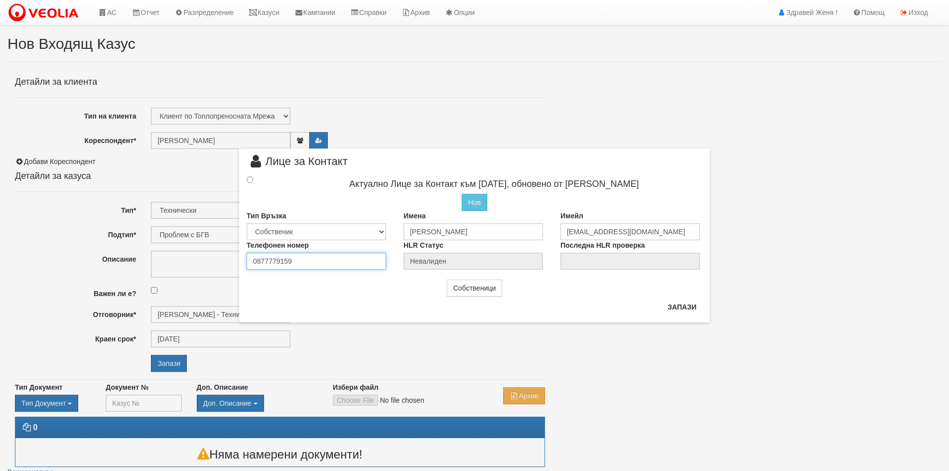
type input "0877779159"
click at [251, 181] on input "radio" at bounding box center [250, 179] width 6 height 6
radio input "true"
type input "Силвия Белева Иванова"
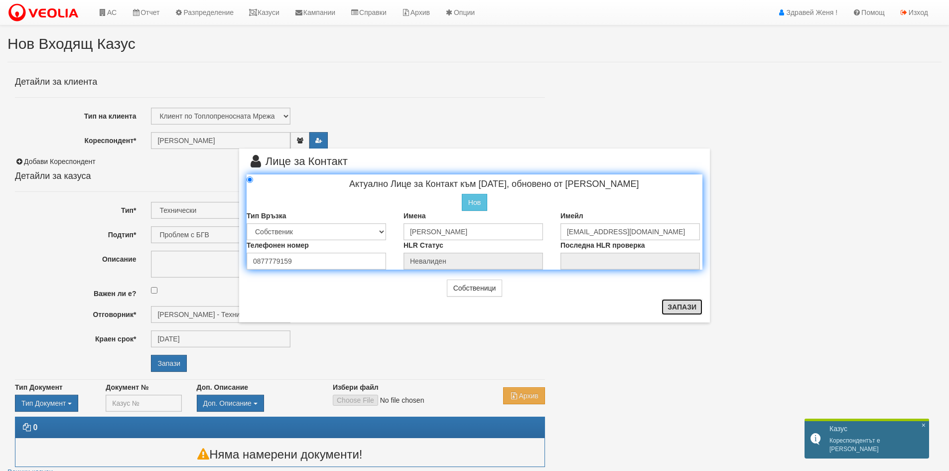
click at [680, 309] on button "Запази" at bounding box center [681, 307] width 41 height 16
radio input "true"
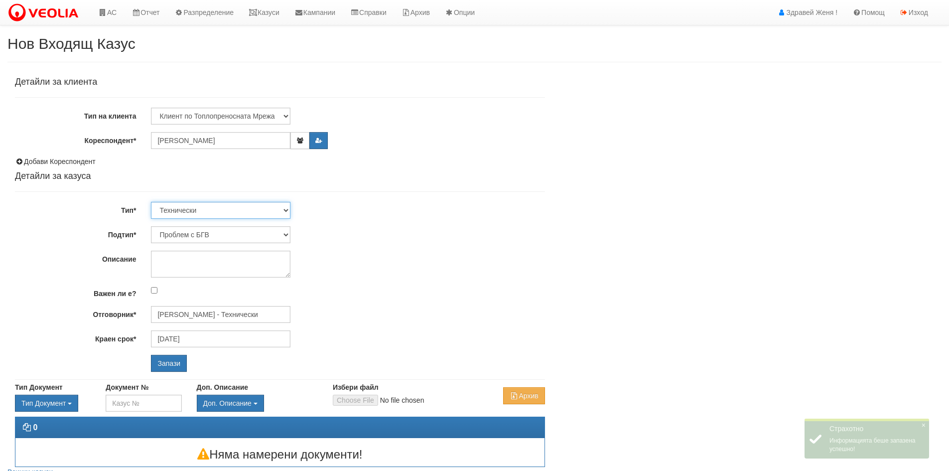
click at [286, 210] on select "Технически ФТС Търговски Административен Производствен Експлоатационен Финансов…" at bounding box center [220, 210] width 139 height 17
select select "1"
click at [151, 202] on select "Технически ФТС Търговски Административен Производствен Експлоатационен Финансов…" at bounding box center [220, 210] width 139 height 17
type input "17/10/2025"
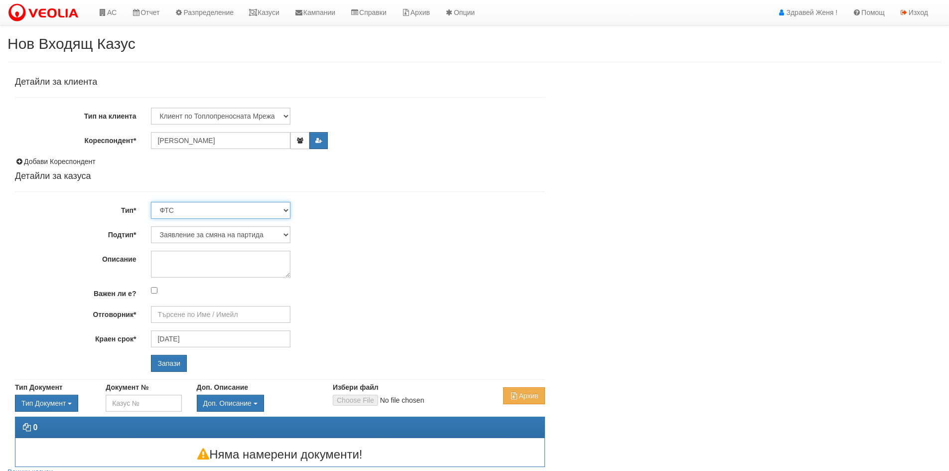
type input "Миглена Михова - Клиенти и Развитие"
click at [175, 361] on input "Запази" at bounding box center [169, 363] width 36 height 17
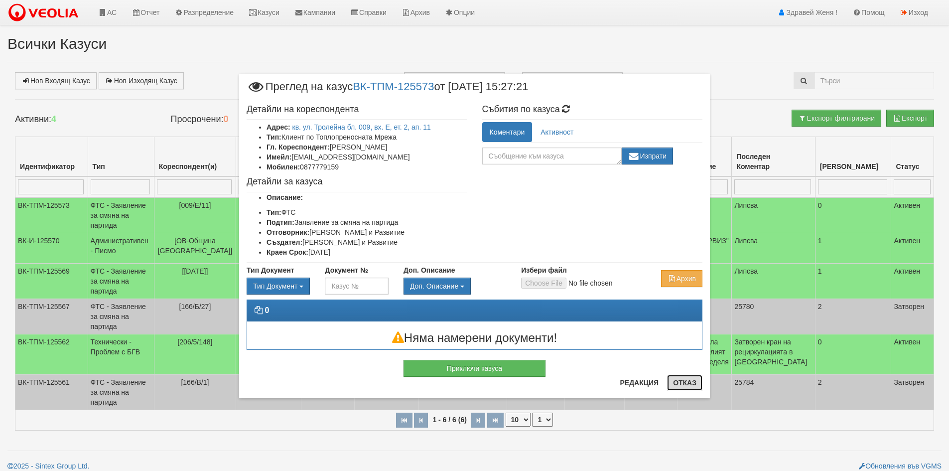
click at [695, 381] on button "Отказ" at bounding box center [684, 383] width 35 height 16
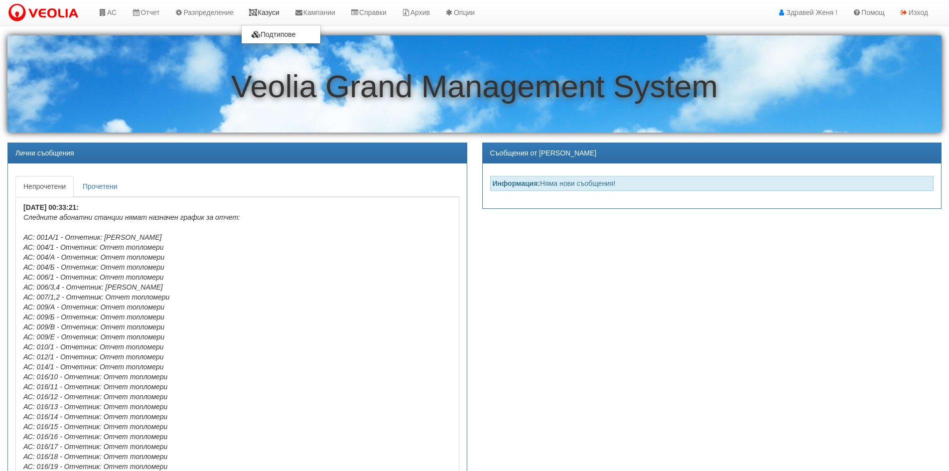
click at [274, 14] on link "Казуси" at bounding box center [264, 12] width 46 height 25
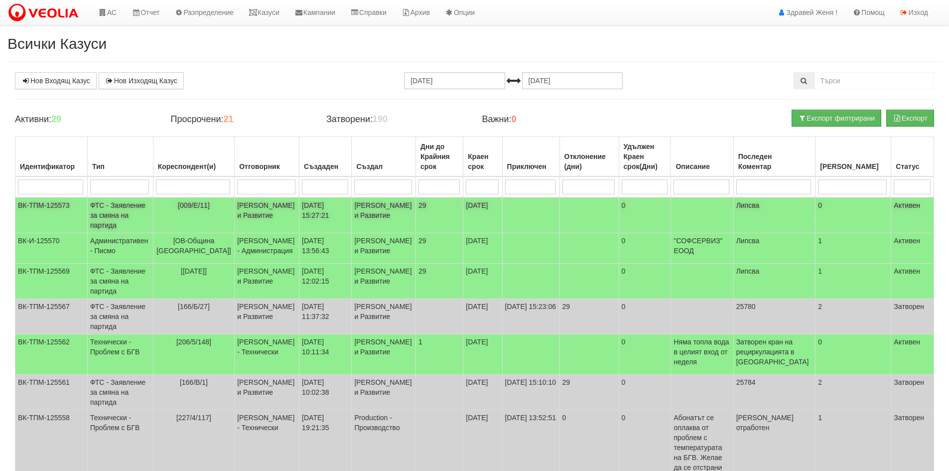
click at [205, 224] on td "[009/Е/11]" at bounding box center [193, 215] width 81 height 36
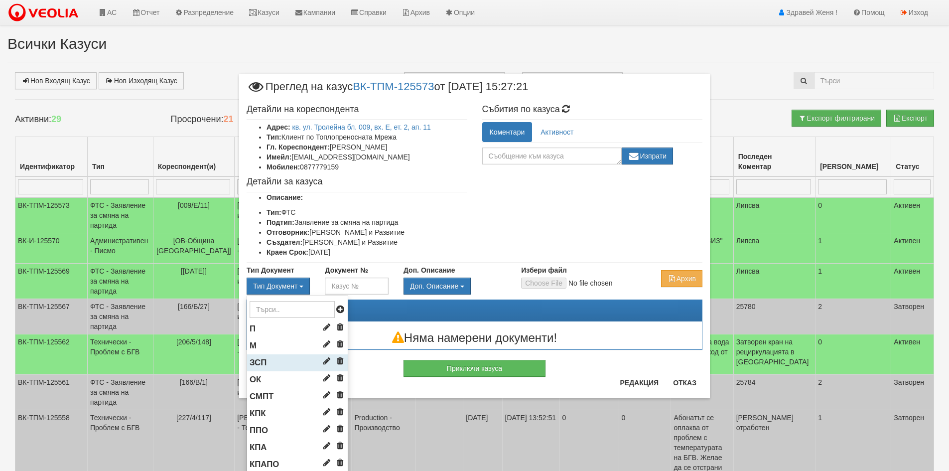
click at [262, 363] on span "ЗСП" at bounding box center [258, 362] width 17 height 9
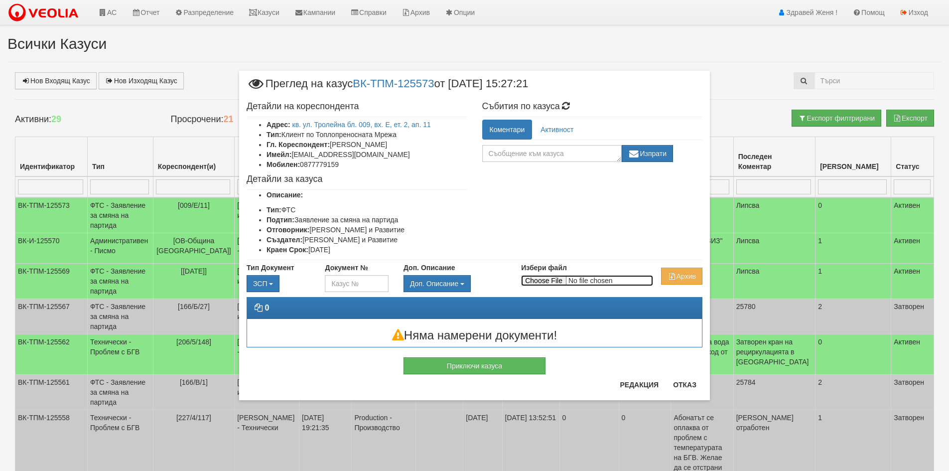
click at [544, 281] on input "Избери файл" at bounding box center [587, 280] width 132 height 11
type input "C:\fakepath\DOC129.pdf"
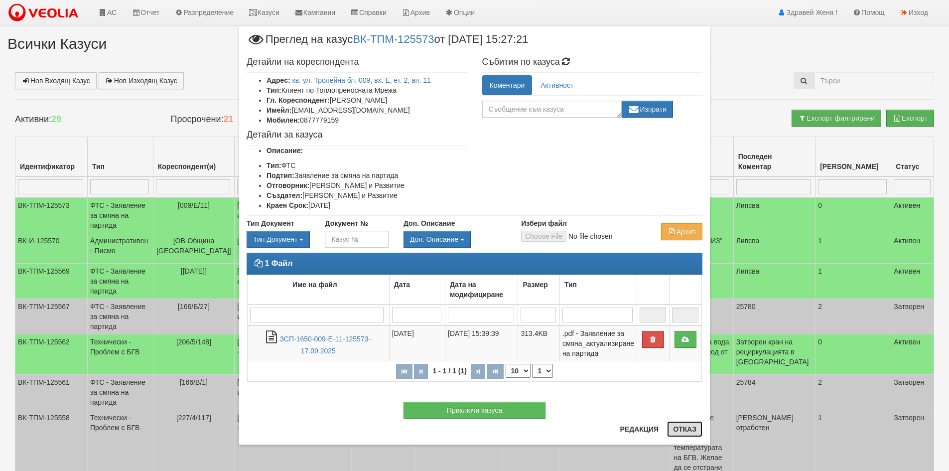
click at [683, 429] on button "Отказ" at bounding box center [684, 429] width 35 height 16
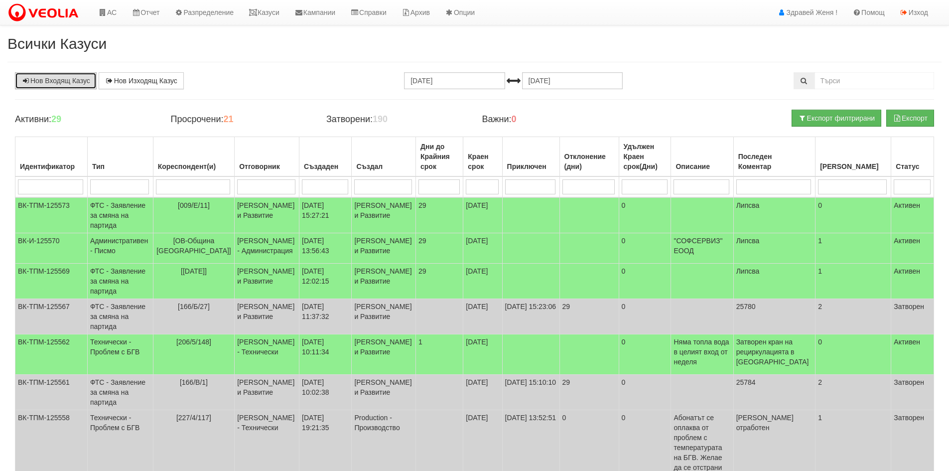
click at [80, 76] on link "Нов Входящ Казус" at bounding box center [56, 80] width 82 height 17
click at [261, 208] on td "[PERSON_NAME] и Развитие" at bounding box center [267, 215] width 65 height 36
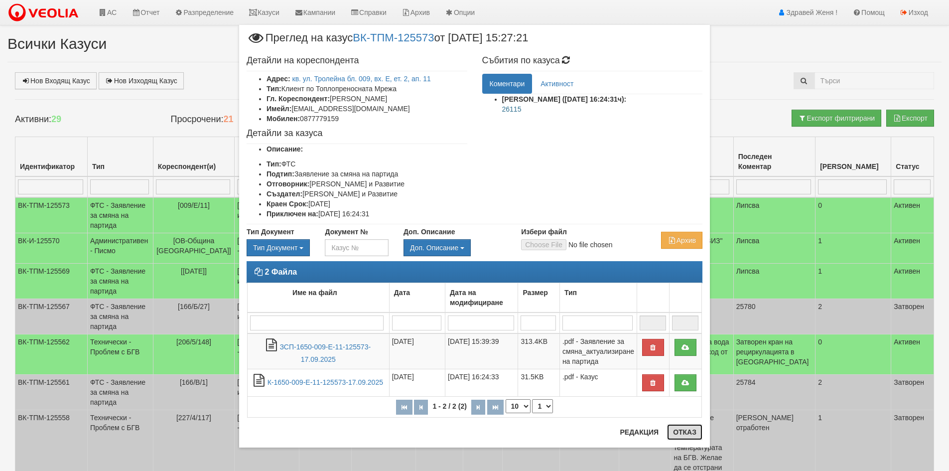
click at [681, 431] on button "Отказ" at bounding box center [684, 432] width 35 height 16
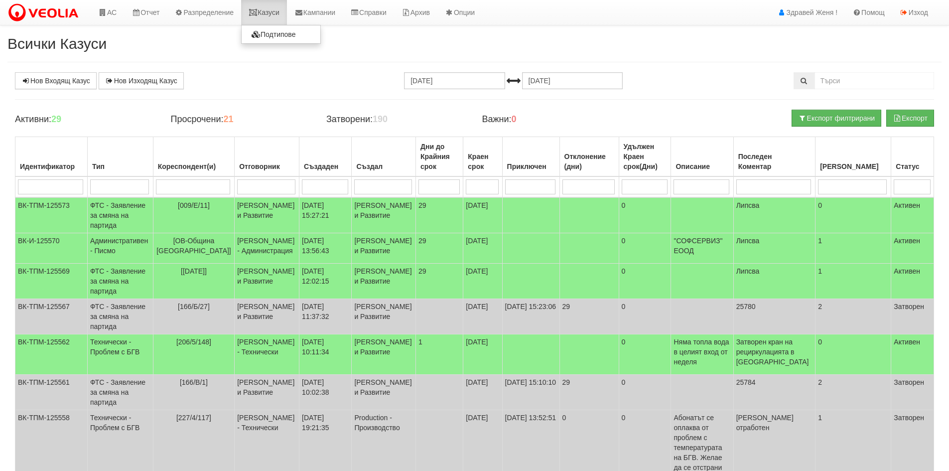
click at [275, 17] on link "Казуси" at bounding box center [264, 12] width 46 height 25
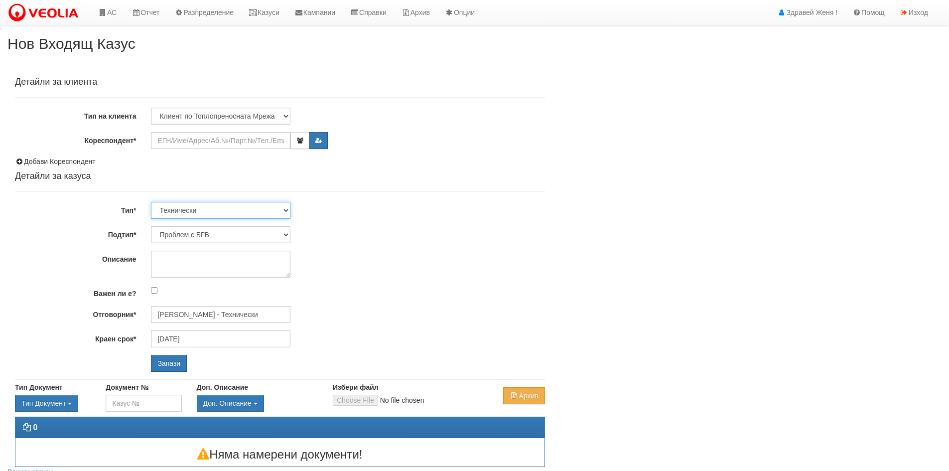
click at [284, 210] on select "Технически ФТС Търговски Административен Производствен Експлоатационен Финансов…" at bounding box center [220, 210] width 139 height 17
select select "1"
click at [151, 202] on select "Технически ФТС Търговски Административен Производствен Експлоатационен Финансов…" at bounding box center [220, 210] width 139 height 17
type input "[DATE]"
type input "[PERSON_NAME] и Развитие"
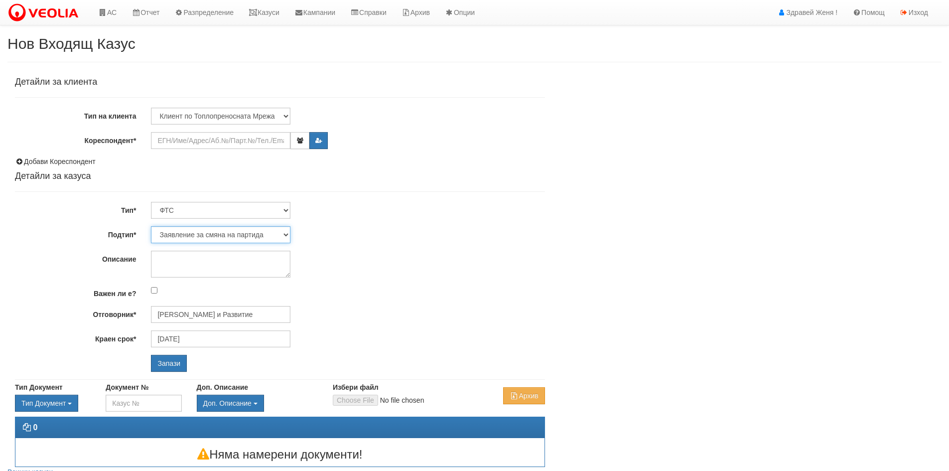
click at [285, 233] on select "Заявление за смяна на партида Заявление за равни месечни вноски Разпределение о…" at bounding box center [220, 234] width 139 height 17
select select "Други"
click at [151, 226] on select "Заявление за смяна на партида Заявление за равни месечни вноски Разпределение о…" at bounding box center [220, 234] width 139 height 17
click at [171, 254] on textarea "Описание" at bounding box center [220, 264] width 139 height 27
type textarea "отказ от хартиена фактура"
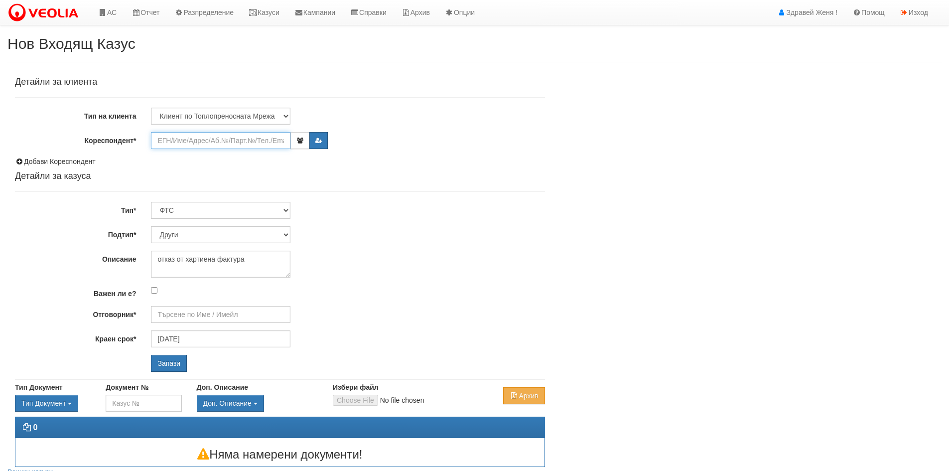
click at [174, 140] on input "Кореспондент*" at bounding box center [220, 140] width 139 height 17
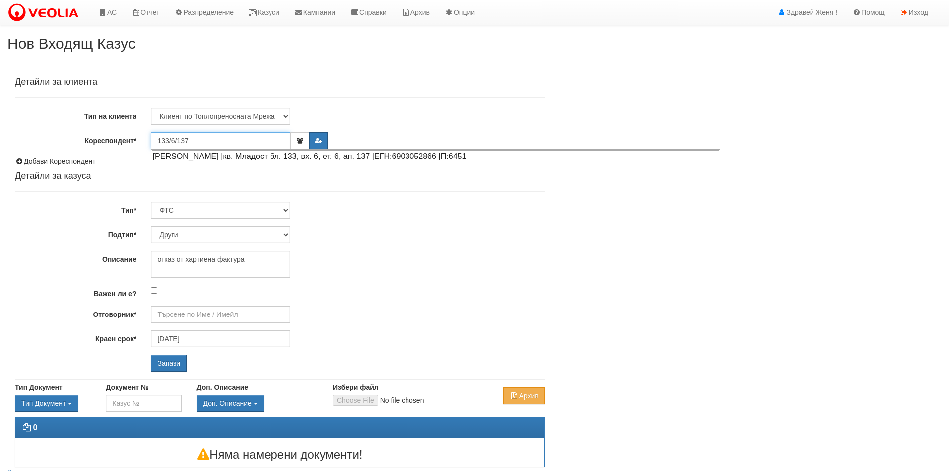
click at [217, 154] on div "ЙОРДАН ДИМЧЕВ ГАБЕРСКИ |кв. Младост бл. 133, вх. 6, ет. 6, ап. 137 |ЕГН:6903052…" at bounding box center [435, 156] width 567 height 12
type input "Доля ГАБЕРСКИ"
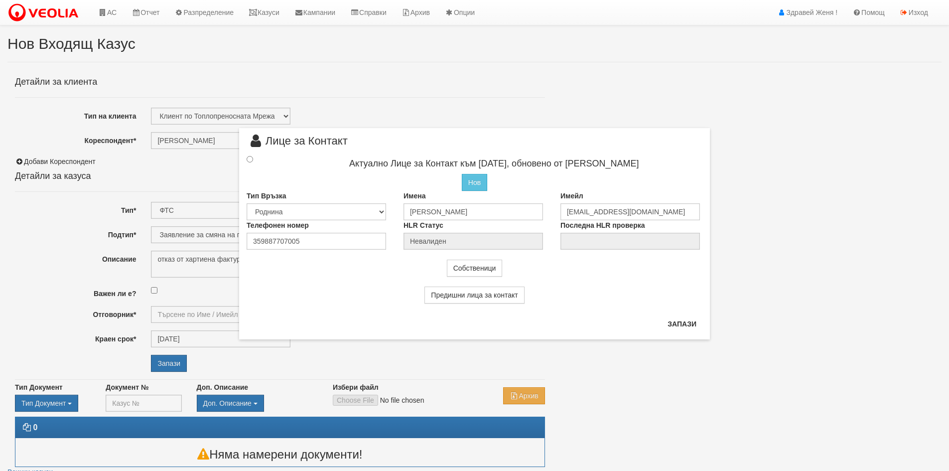
type input "Миглена Михова - Клиенти и Развитие"
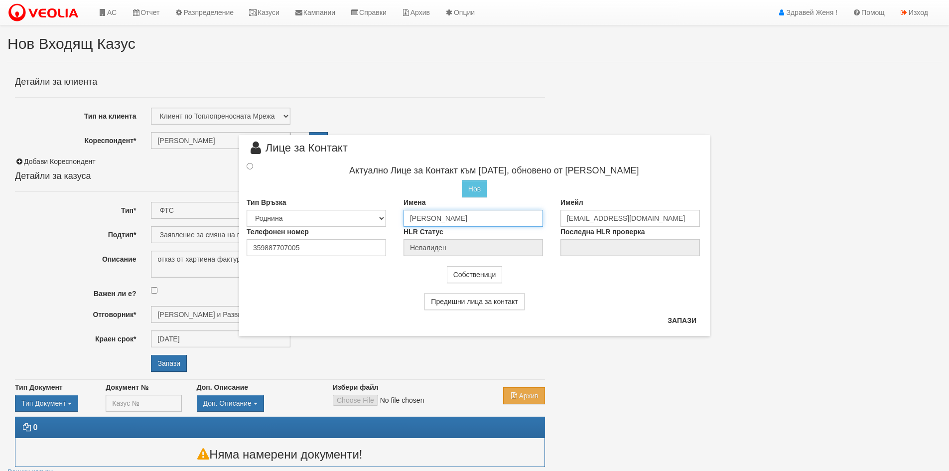
drag, startPoint x: 469, startPoint y: 219, endPoint x: 405, endPoint y: 217, distance: 63.8
click at [405, 217] on input "Доля ГАБЕРСКИ" at bounding box center [472, 218] width 139 height 17
drag, startPoint x: 639, startPoint y: 216, endPoint x: 545, endPoint y: 226, distance: 94.2
click at [545, 226] on div "Тип Връзка Собственик Наемател Роднина Съсед Приятел Имена Имейл doletooo@gmail…" at bounding box center [474, 211] width 471 height 29
type input "н"
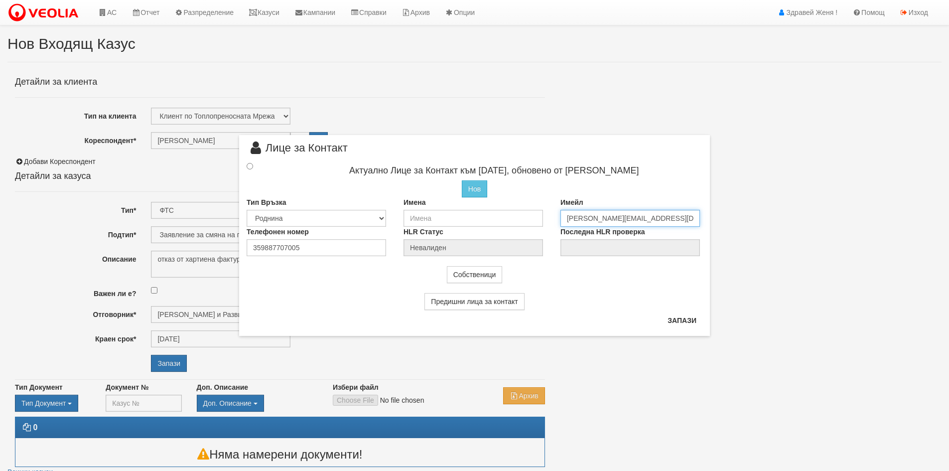
click at [608, 216] on input "nikolaus.nikolv@abv.bg" at bounding box center [629, 218] width 139 height 17
type input "[PERSON_NAME][EMAIL_ADDRESS][DOMAIN_NAME]"
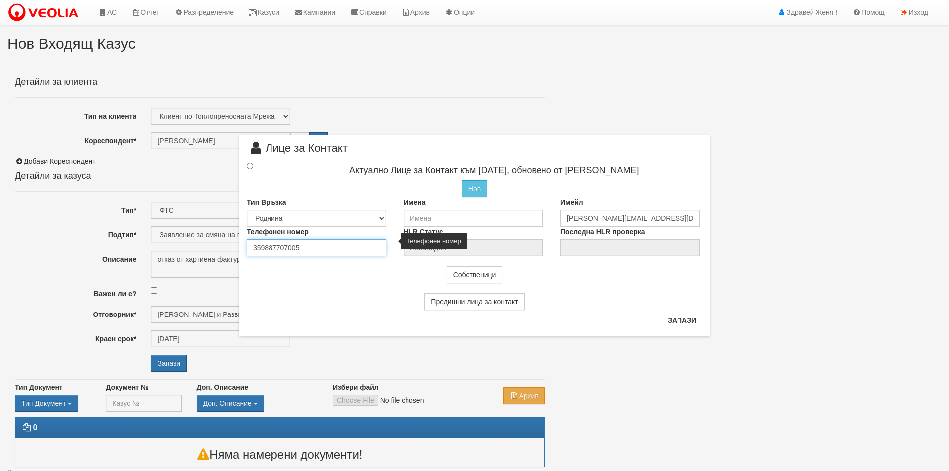
drag, startPoint x: 300, startPoint y: 248, endPoint x: 241, endPoint y: 244, distance: 59.4
click at [241, 244] on div "Телефонен номер 359887707005" at bounding box center [317, 241] width 157 height 29
type input "0887004161"
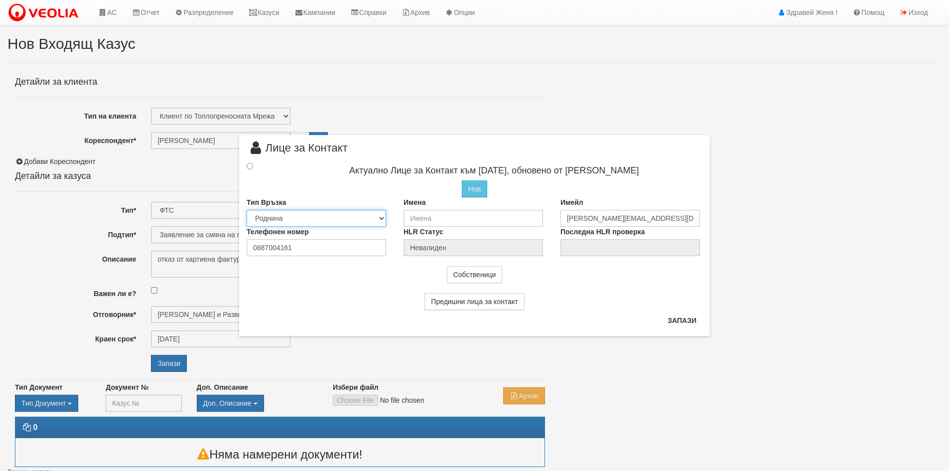
click at [381, 216] on select "Собственик Наемател Роднина Съсед Приятел" at bounding box center [316, 218] width 139 height 17
select select "0"
click at [247, 210] on select "Собственик Наемател Роднина Съсед Приятел" at bounding box center [316, 218] width 139 height 17
click at [436, 215] on input "text" at bounding box center [472, 218] width 139 height 17
type input "I"
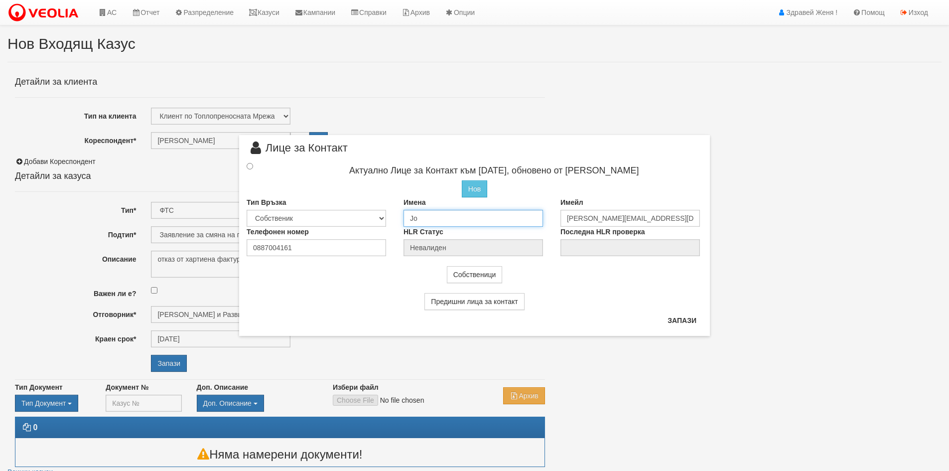
type input "J"
click at [461, 217] on input "[PERSON_NAME]" at bounding box center [472, 218] width 139 height 17
type input "[PERSON_NAME]"
click at [381, 219] on select "Собственик Наемател Роднина Съсед Приятел" at bounding box center [316, 218] width 139 height 17
select select "2"
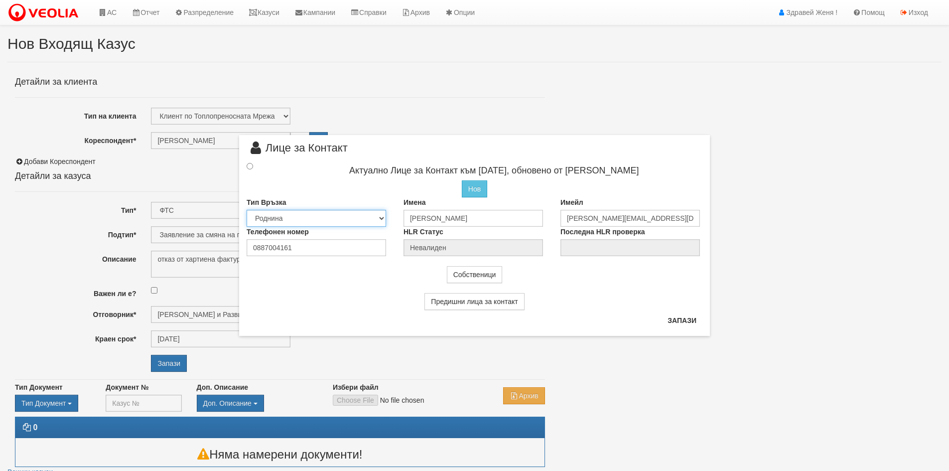
click at [247, 210] on select "Собственик Наемател Роднина Съсед Приятел" at bounding box center [316, 218] width 139 height 17
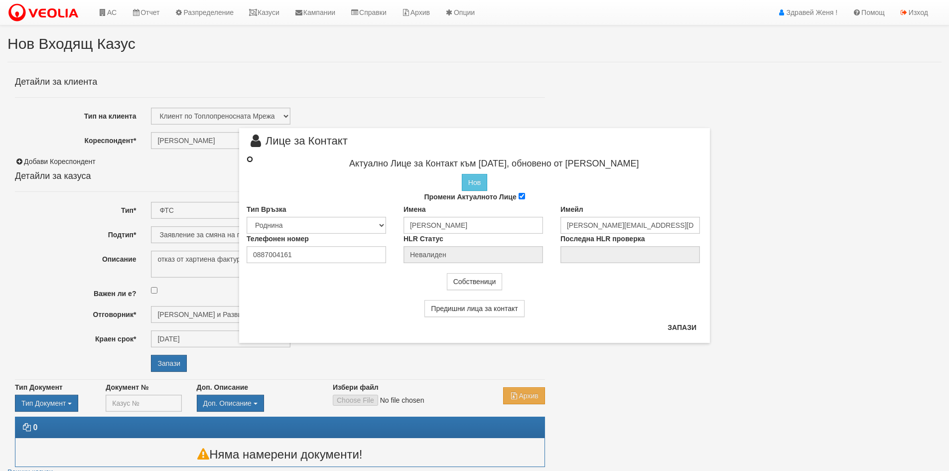
click at [249, 158] on input "radio" at bounding box center [250, 159] width 6 height 6
radio input "true"
type input "[PERSON_NAME]"
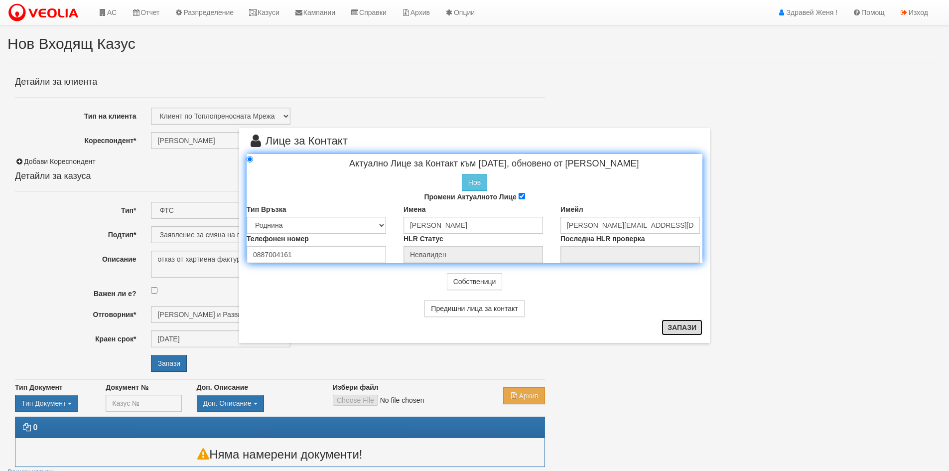
click at [688, 329] on button "Запази" at bounding box center [681, 327] width 41 height 16
radio input "true"
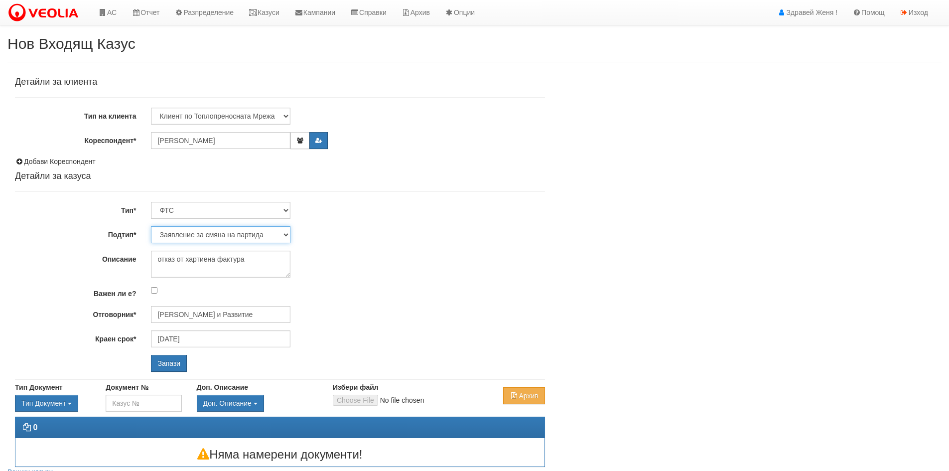
click at [288, 235] on select "Заявление за смяна на партида Заявление за равни месечни вноски Разпределение о…" at bounding box center [220, 234] width 139 height 17
select select "Други"
click at [151, 226] on select "Заявление за смяна на партида Заявление за равни месечни вноски Разпределение о…" at bounding box center [220, 234] width 139 height 17
type input "[PERSON_NAME] и Развитие"
click at [168, 362] on input "Запази" at bounding box center [169, 363] width 36 height 17
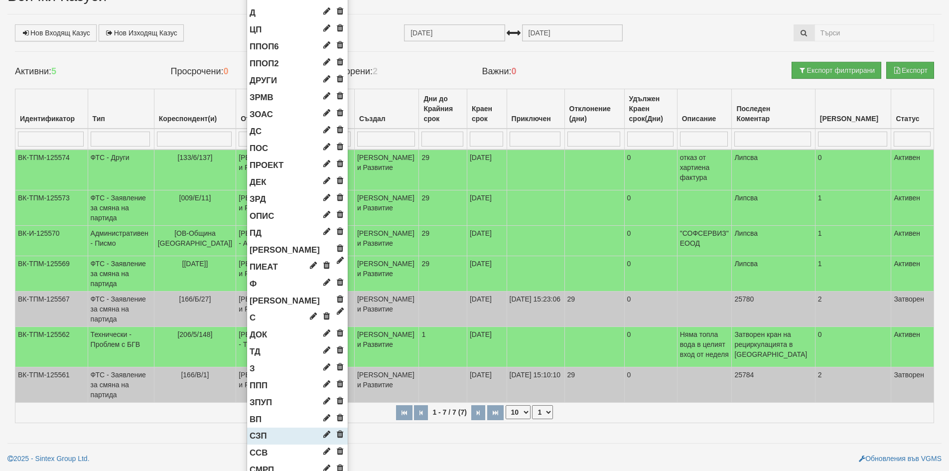
scroll to position [670, 0]
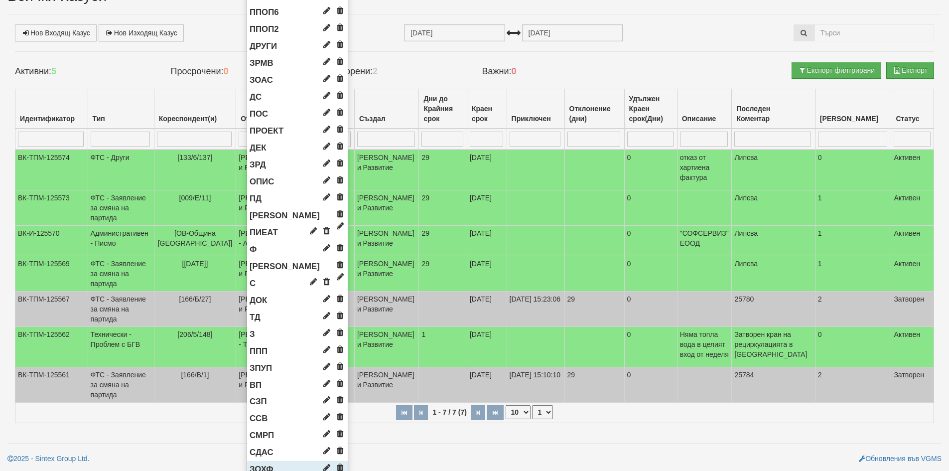
click at [250, 464] on span "ЗОХФ" at bounding box center [262, 468] width 24 height 9
click at [267, 465] on span "ЗОХФ" at bounding box center [262, 469] width 24 height 9
click at [260, 465] on span "ЗОХФ" at bounding box center [262, 469] width 24 height 9
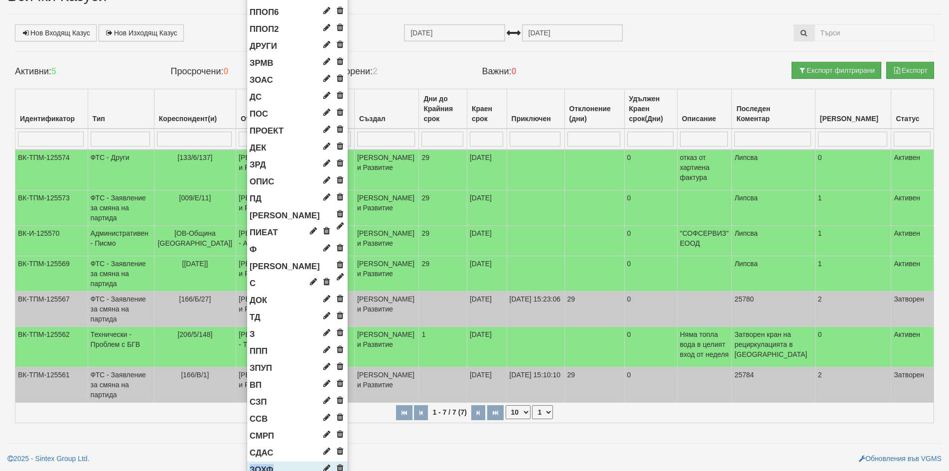
click at [260, 465] on span "ЗОХФ" at bounding box center [262, 469] width 24 height 9
click at [273, 461] on li "ЗОХФ" at bounding box center [297, 469] width 101 height 17
click at [290, 461] on li "ЗОХФ" at bounding box center [297, 469] width 101 height 17
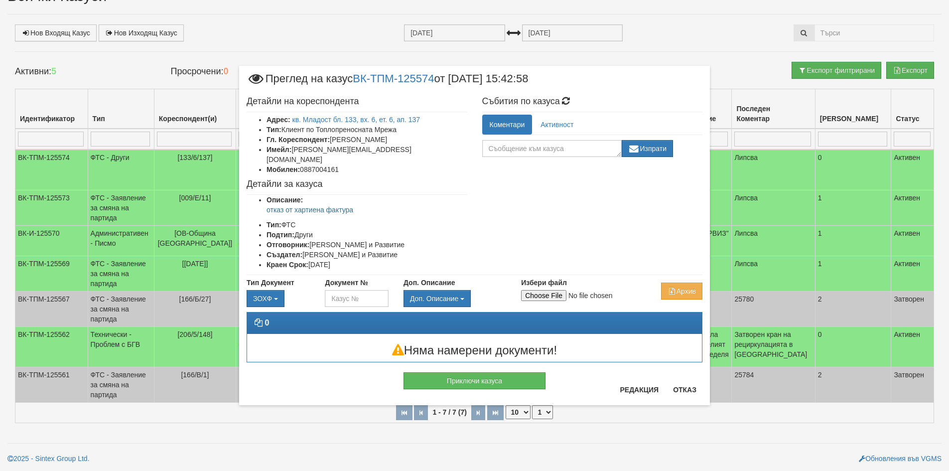
scroll to position [0, 0]
click at [550, 290] on input "Избери файл" at bounding box center [587, 295] width 132 height 11
click at [687, 389] on button "Отказ" at bounding box center [684, 390] width 35 height 16
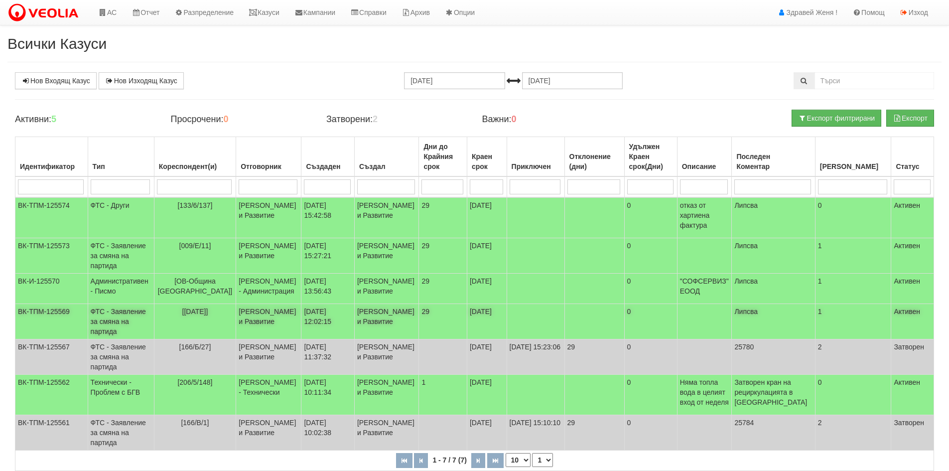
scroll to position [113, 0]
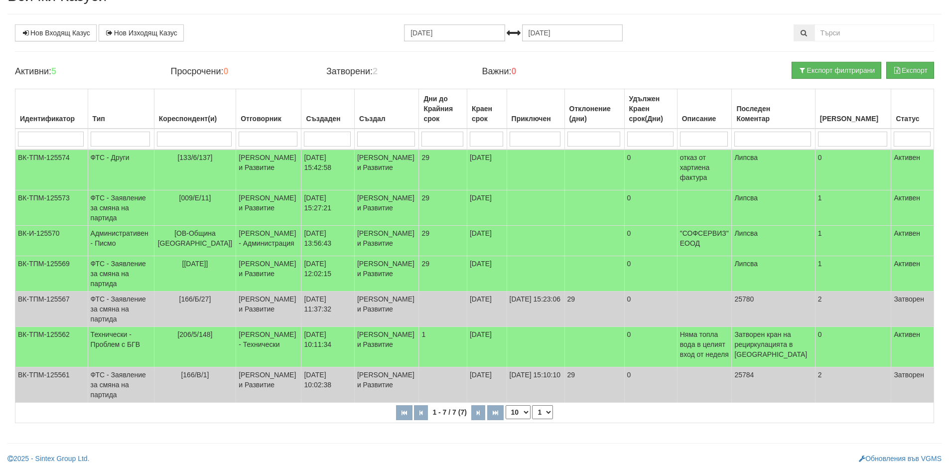
click at [526, 413] on select "10 20 30 40" at bounding box center [518, 412] width 25 height 14
select select "40"
click at [506, 405] on select "10 20 30 40" at bounding box center [518, 412] width 25 height 14
click at [526, 413] on select "10 20 30 40" at bounding box center [518, 412] width 25 height 14
click at [506, 405] on select "10 20 30 40" at bounding box center [518, 412] width 25 height 14
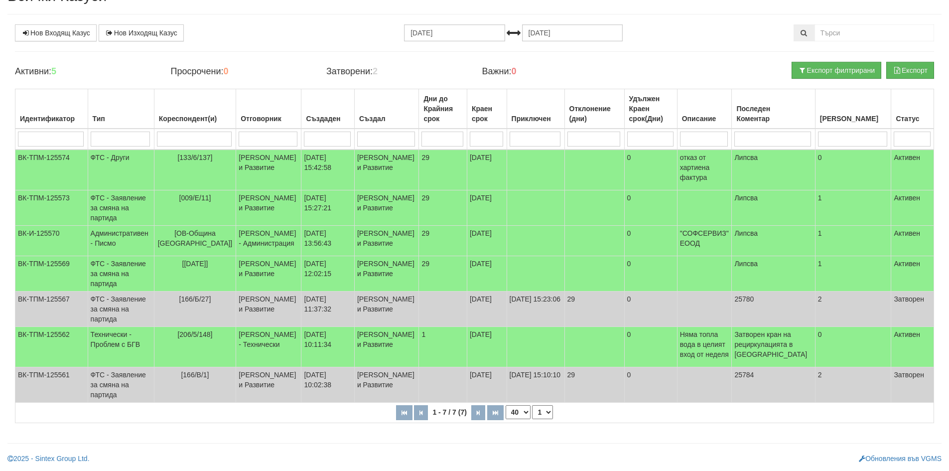
click at [525, 410] on select "10 20 30 40" at bounding box center [518, 412] width 25 height 14
click at [234, 149] on td "[133/6/137]" at bounding box center [195, 169] width 82 height 41
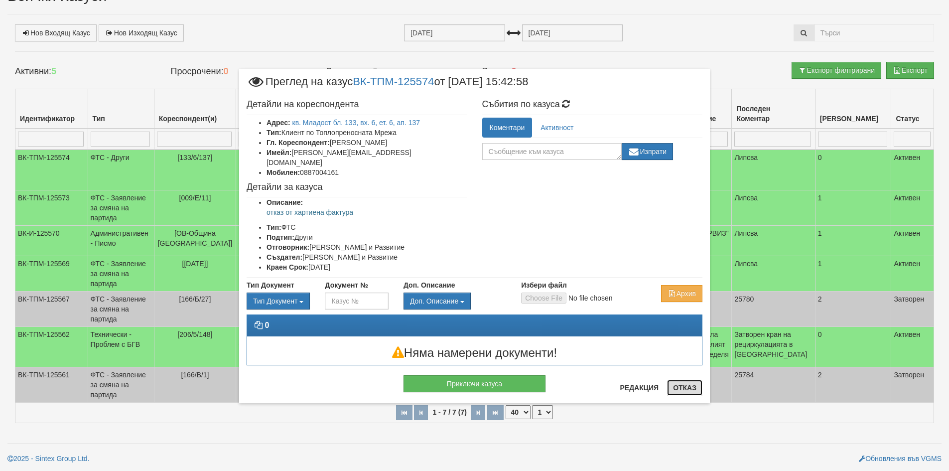
click at [692, 389] on button "Отказ" at bounding box center [684, 388] width 35 height 16
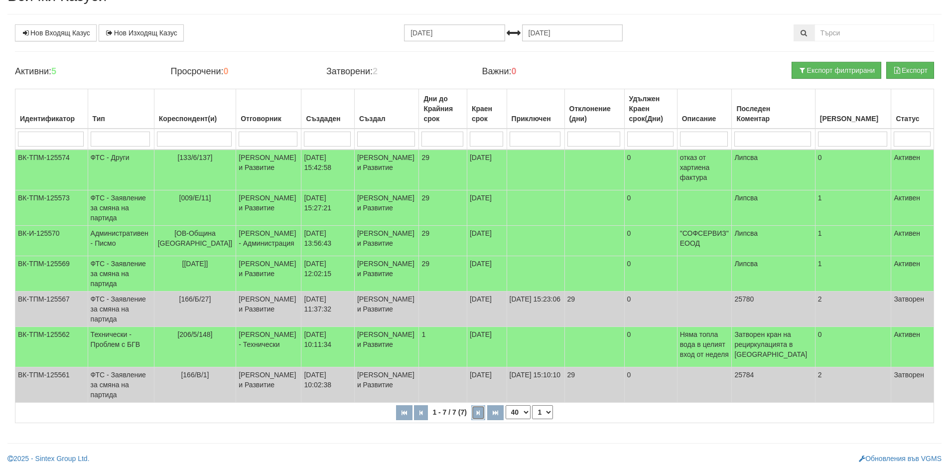
click at [472, 413] on button "button" at bounding box center [478, 412] width 14 height 15
click at [477, 413] on icon "button" at bounding box center [478, 412] width 3 height 5
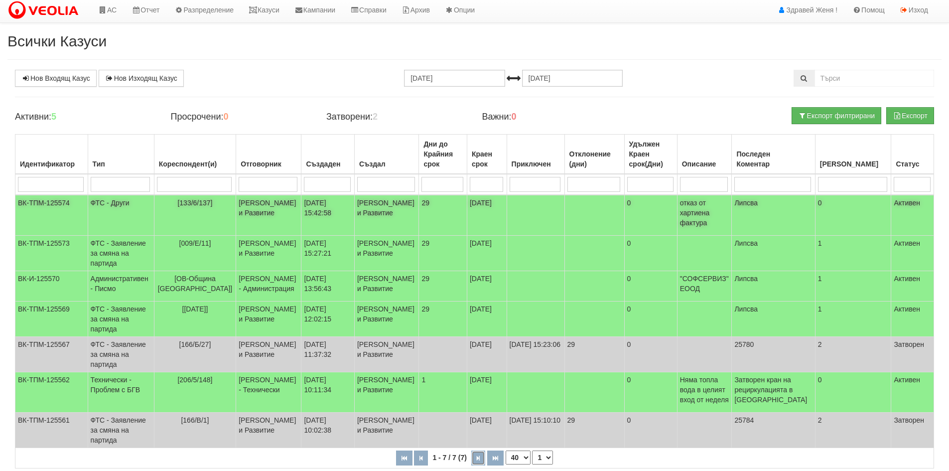
scroll to position [0, 0]
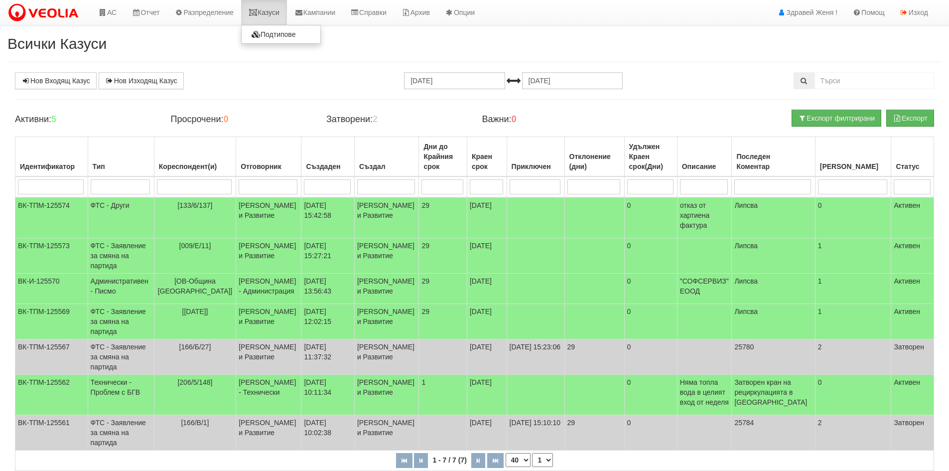
click at [273, 15] on link "Казуси" at bounding box center [264, 12] width 46 height 25
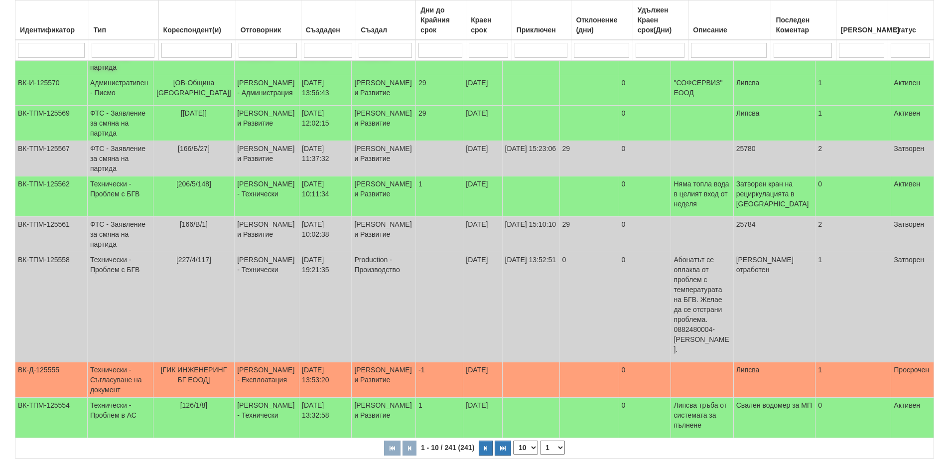
scroll to position [273, 0]
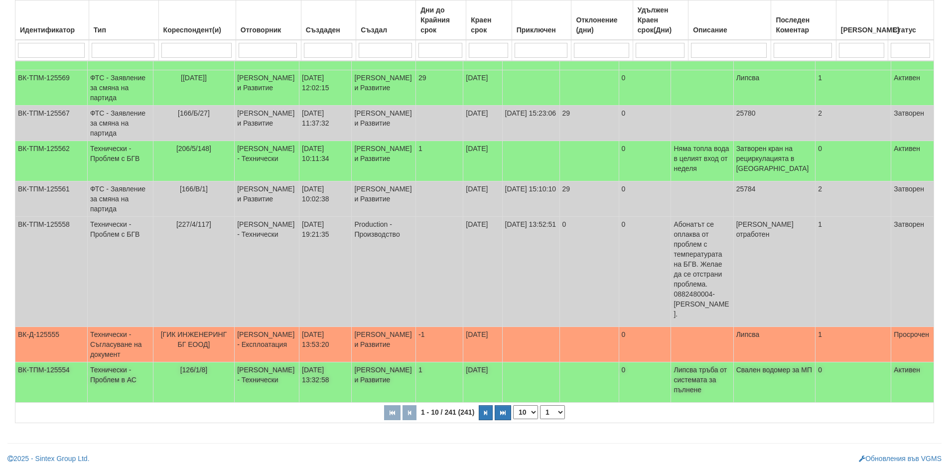
click at [730, 371] on p "Липсва тръба от системата за пълнене" at bounding box center [701, 380] width 57 height 30
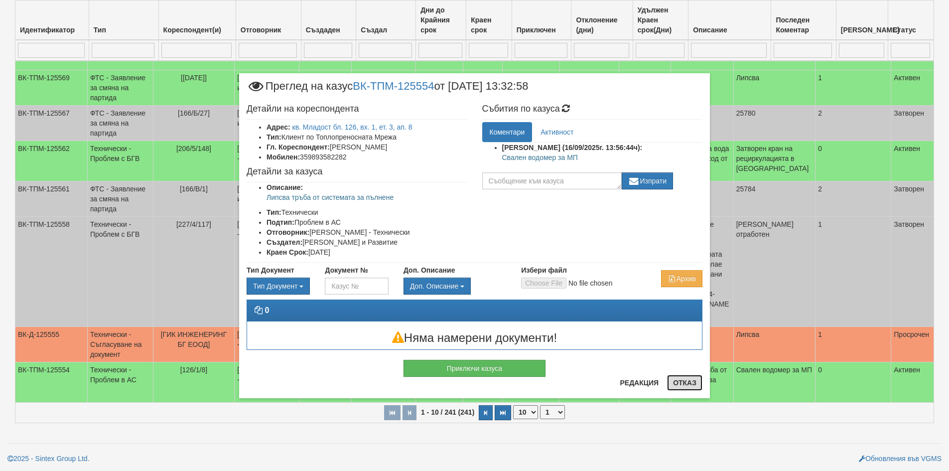
click at [687, 379] on button "Отказ" at bounding box center [684, 383] width 35 height 16
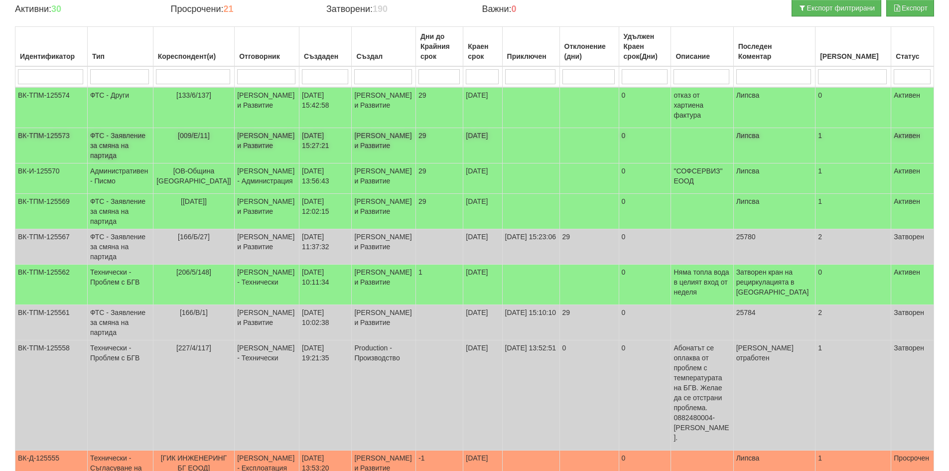
scroll to position [74, 0]
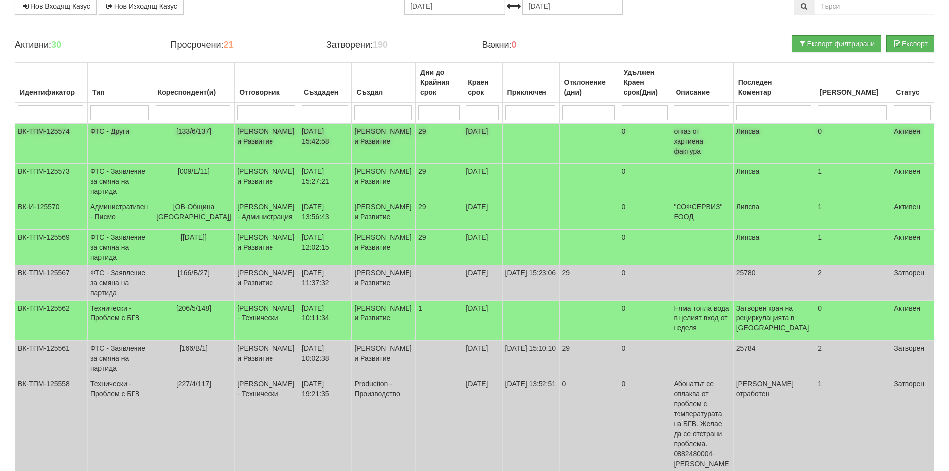
click at [144, 130] on td "ФТС - Други" at bounding box center [120, 143] width 66 height 41
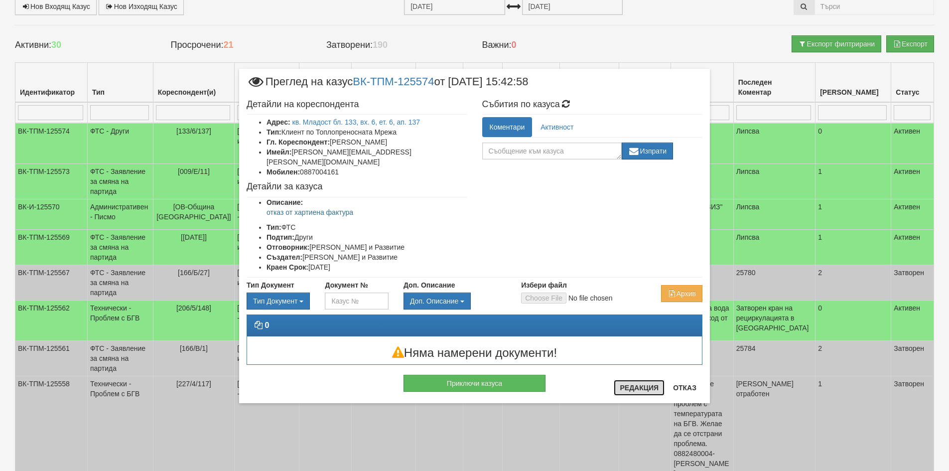
click at [637, 382] on button "Редакция" at bounding box center [639, 388] width 51 height 16
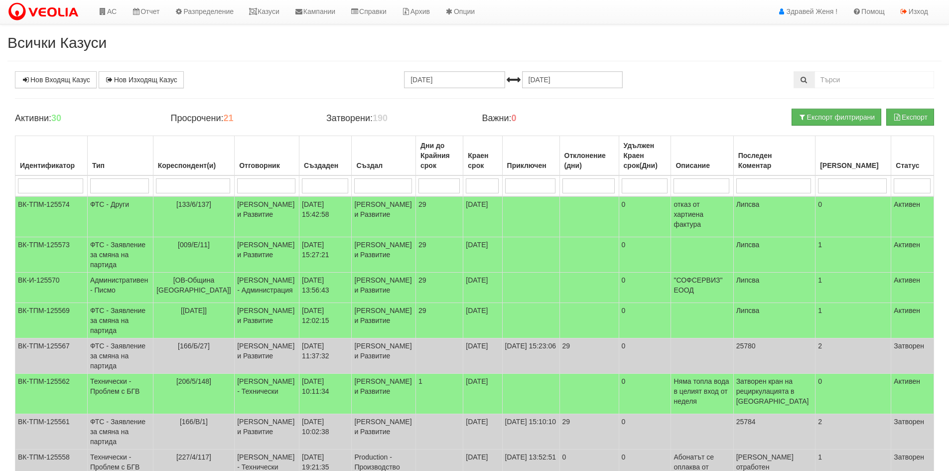
scroll to position [0, 0]
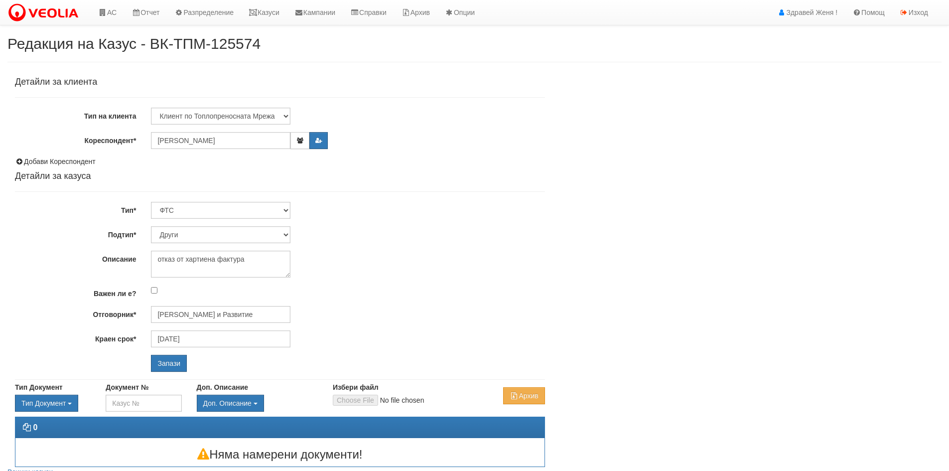
select select "Други"
click at [304, 137] on button "button" at bounding box center [299, 140] width 18 height 17
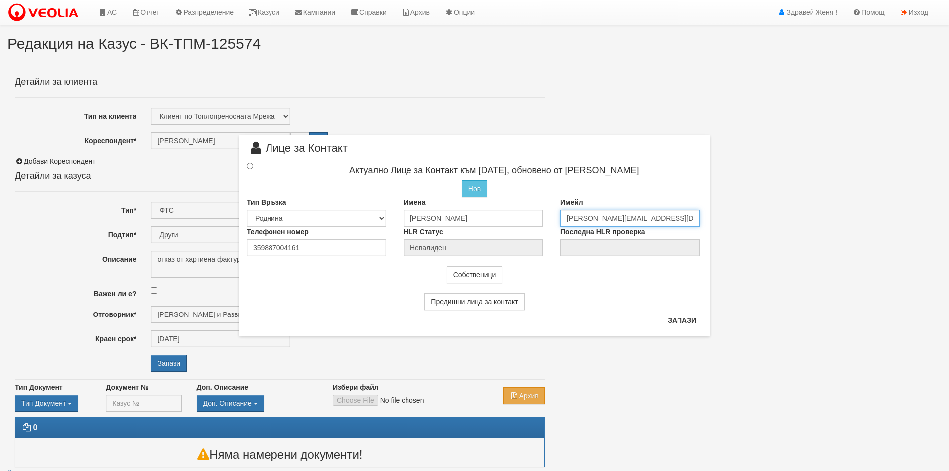
click at [584, 219] on input "[PERSON_NAME][EMAIL_ADDRESS][DOMAIN_NAME]" at bounding box center [629, 218] width 139 height 17
type input "[PERSON_NAME][EMAIL_ADDRESS][DOMAIN_NAME]"
click at [683, 323] on button "Запази" at bounding box center [681, 320] width 41 height 16
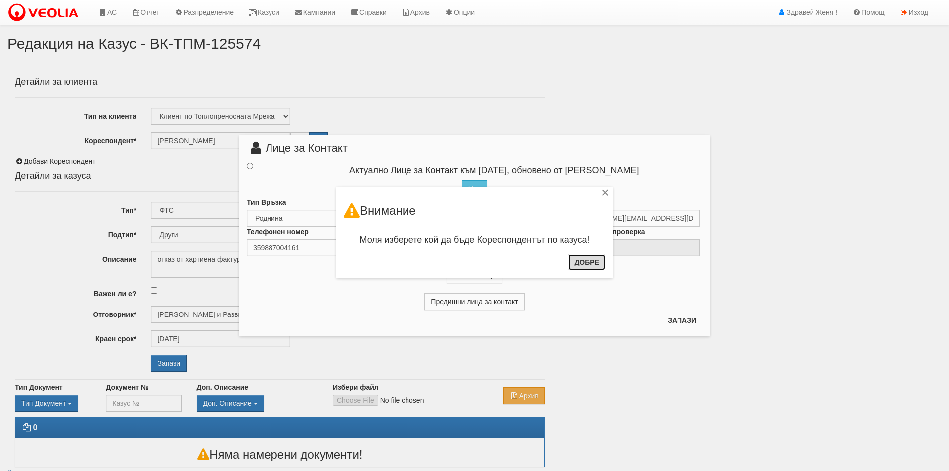
click at [593, 264] on button "Добре" at bounding box center [586, 262] width 37 height 16
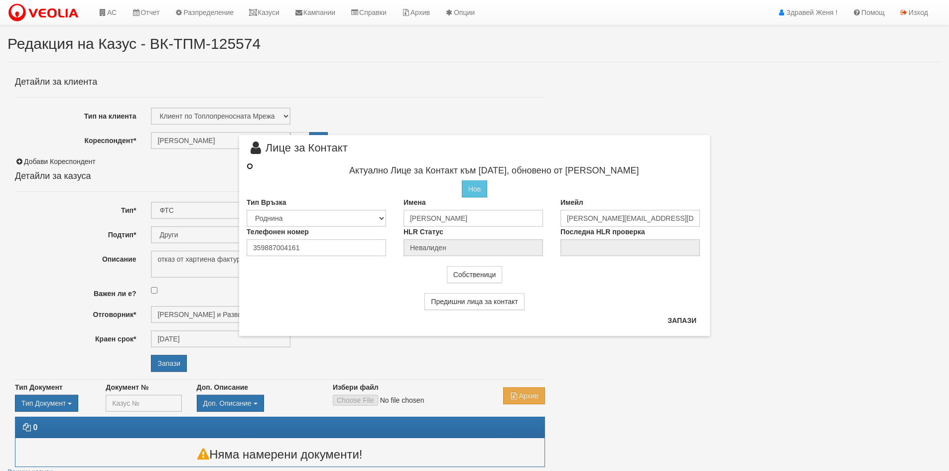
click at [248, 163] on input "radio" at bounding box center [250, 166] width 6 height 6
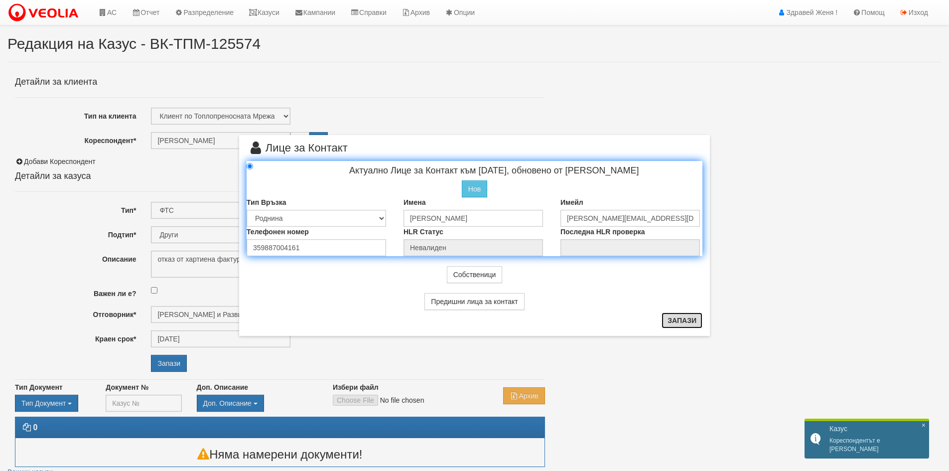
click at [700, 322] on button "Запази" at bounding box center [681, 320] width 41 height 16
radio input "true"
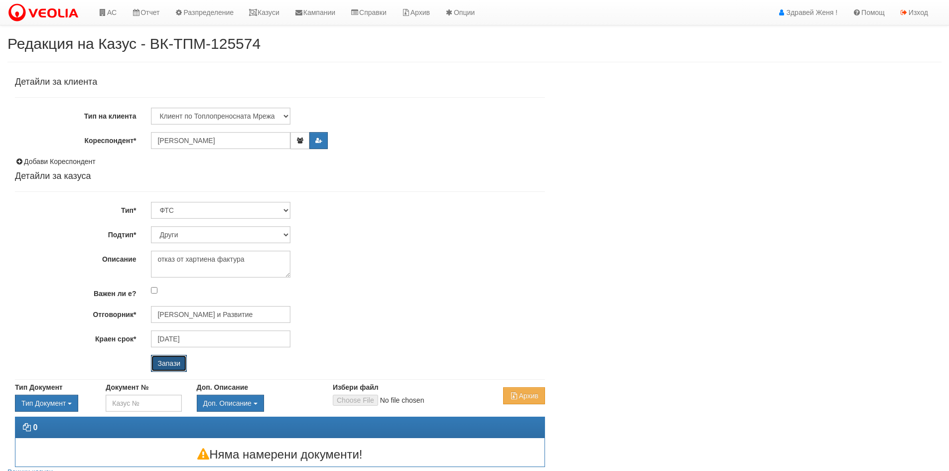
click at [179, 362] on input "Запази" at bounding box center [169, 363] width 36 height 17
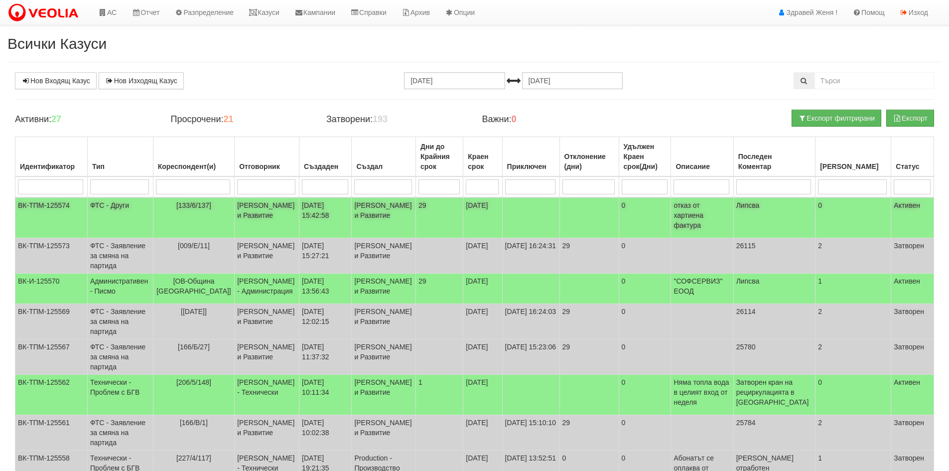
click at [254, 212] on td "[PERSON_NAME] и Развитие" at bounding box center [267, 217] width 65 height 41
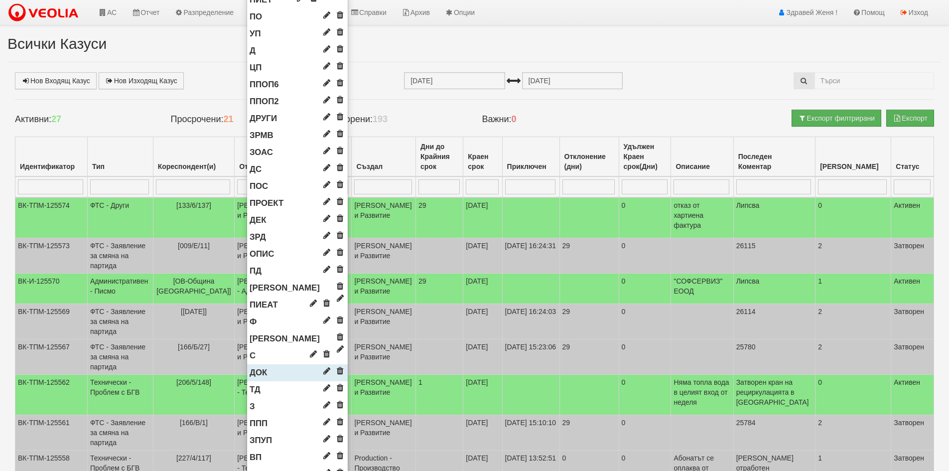
scroll to position [670, 0]
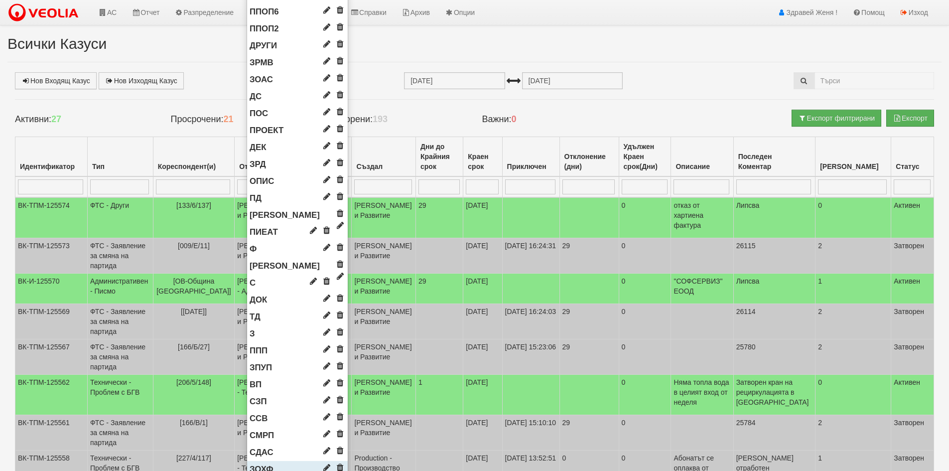
click at [274, 461] on li "ЗОХФ" at bounding box center [297, 469] width 101 height 17
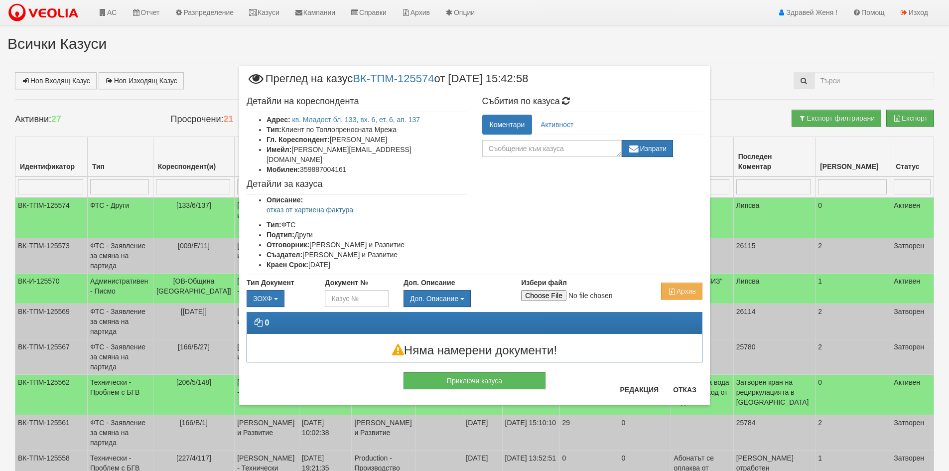
scroll to position [0, 0]
click at [553, 290] on input "Избери файл" at bounding box center [587, 295] width 132 height 11
type input "C:\fakepath\DOC130.pdf"
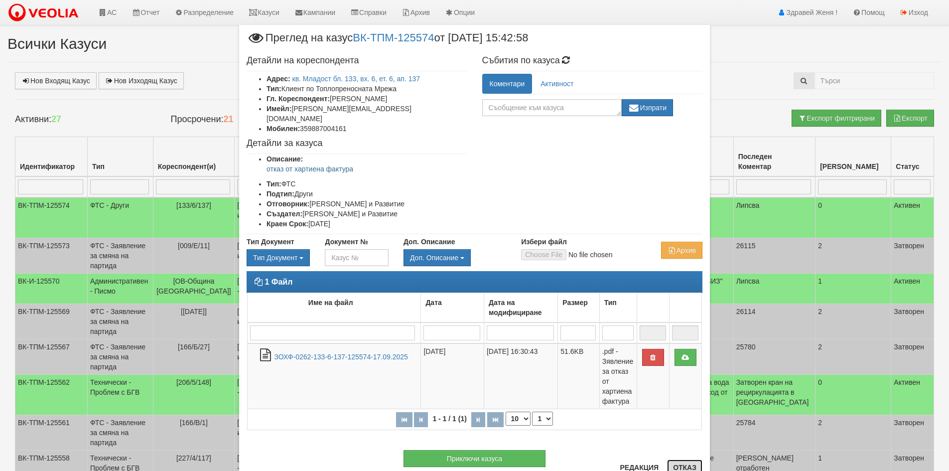
click at [681, 464] on button "Отказ" at bounding box center [684, 467] width 35 height 16
